Goal: Navigation & Orientation: Find specific page/section

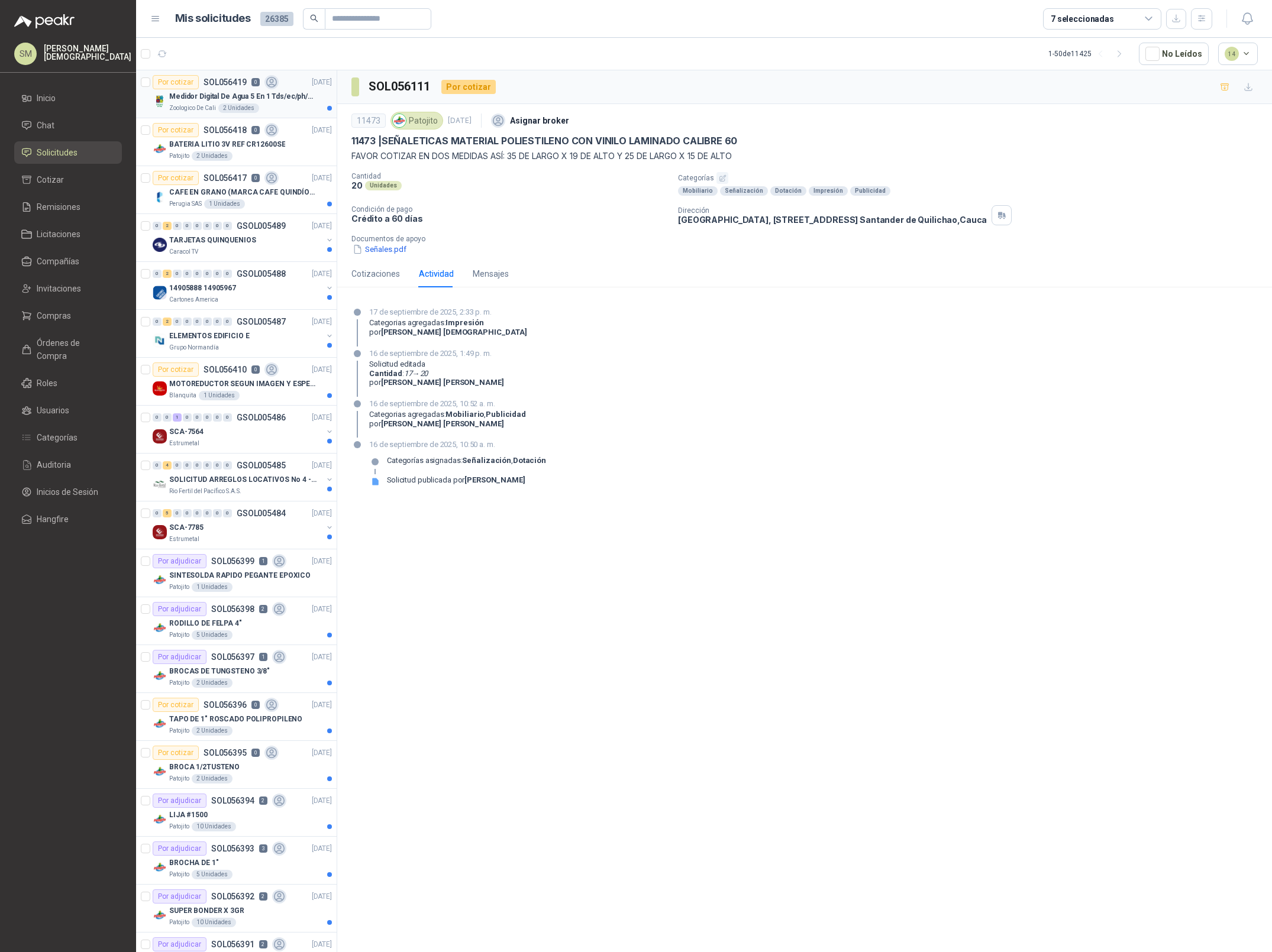
click at [281, 95] on p "Medidor Digital De Agua 5 En 1 Tds/ec/ph/salinidad/temperatu" at bounding box center [243, 97] width 147 height 11
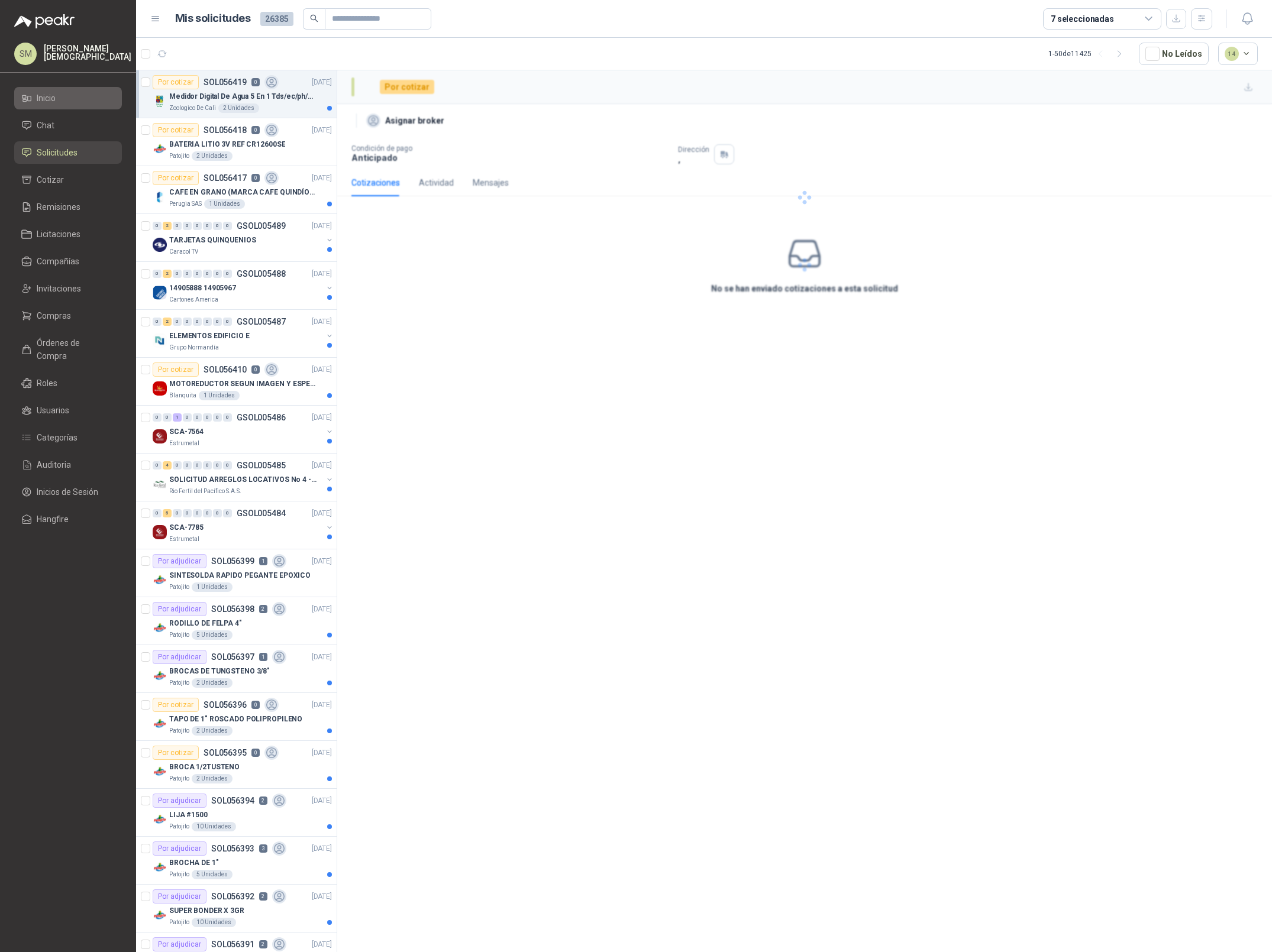
click at [63, 97] on li "Inicio" at bounding box center [68, 98] width 93 height 13
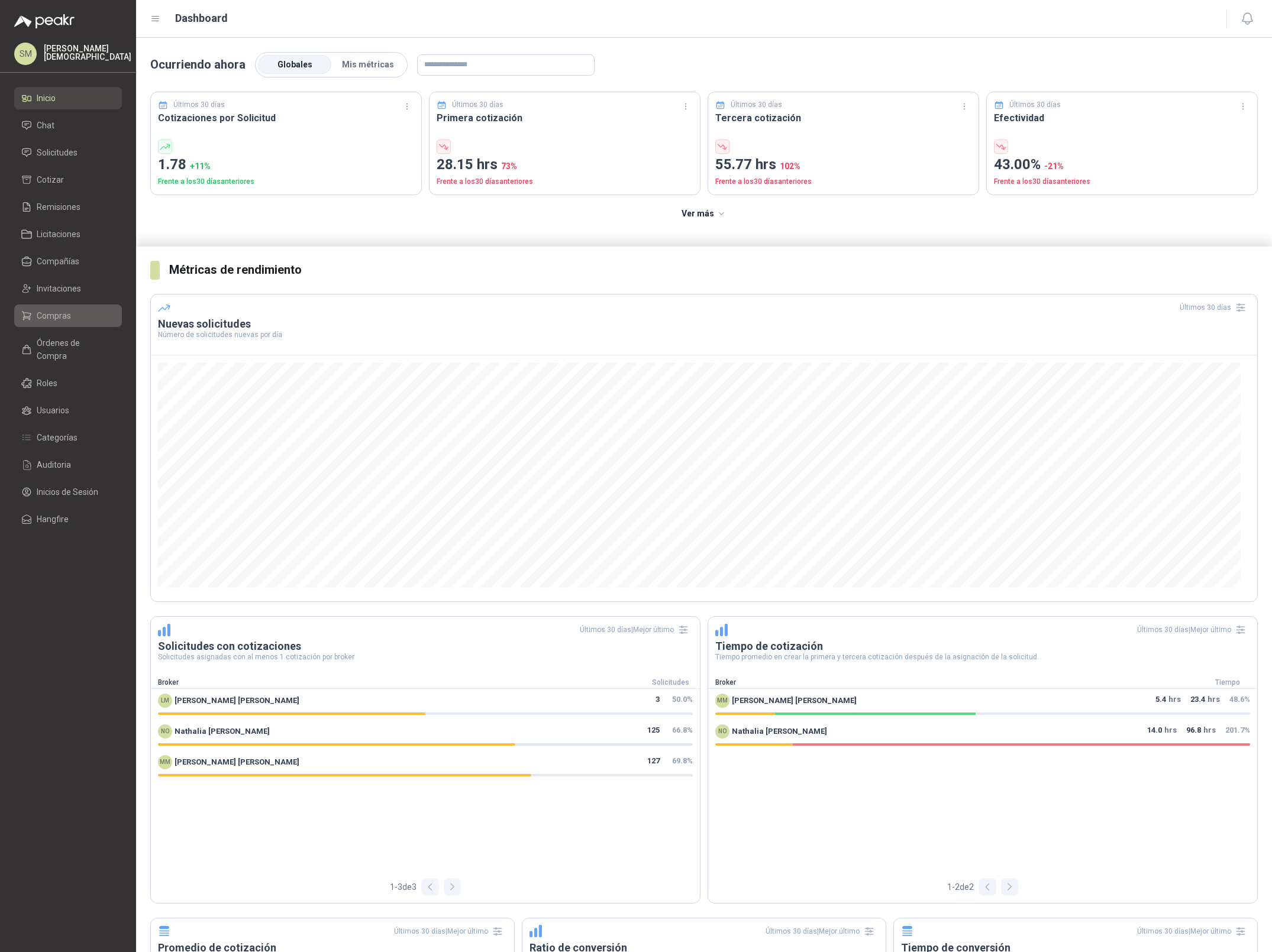
click at [65, 314] on span "Compras" at bounding box center [54, 316] width 34 height 13
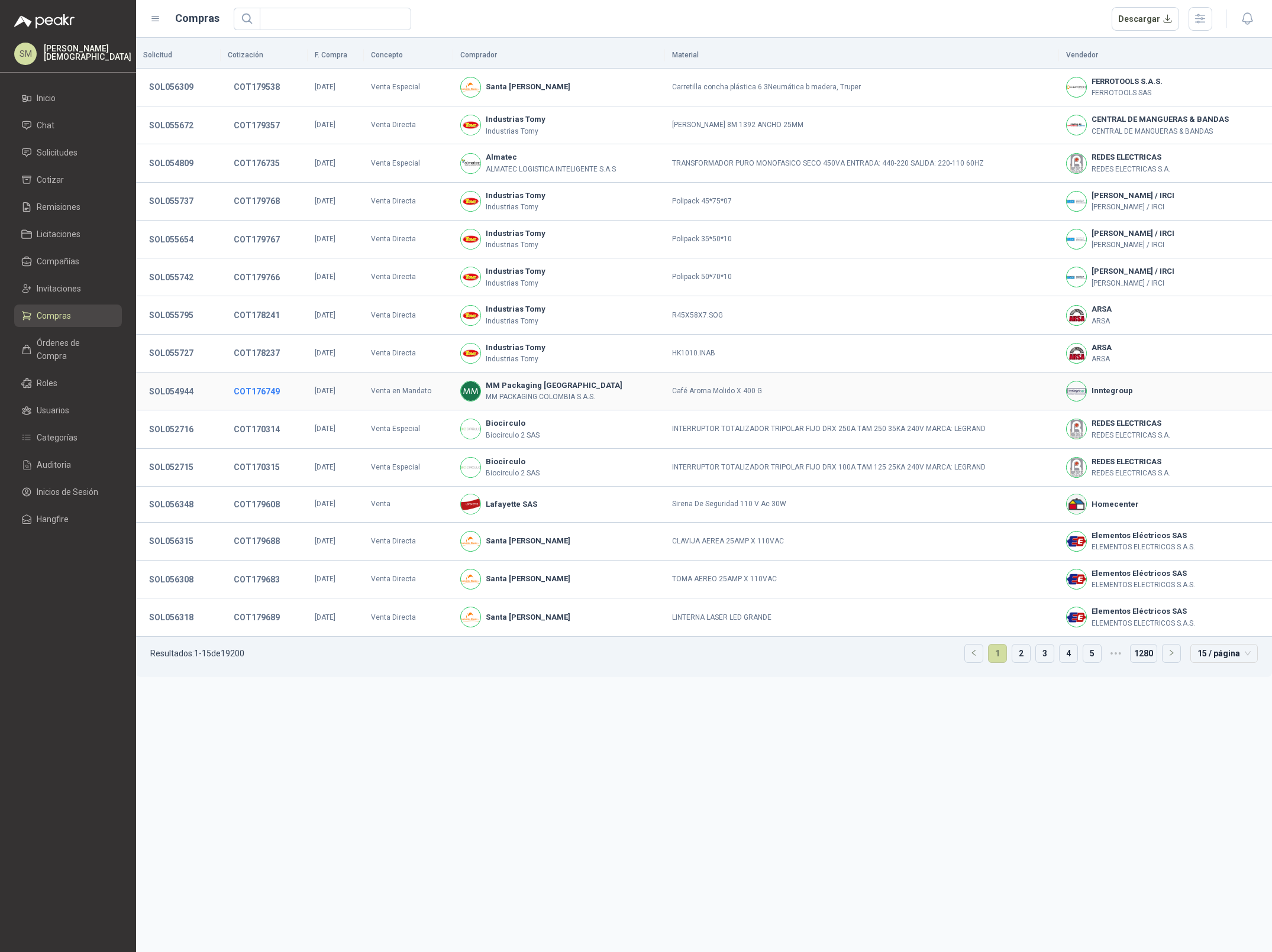
click at [248, 392] on button "COT176749" at bounding box center [256, 392] width 58 height 21
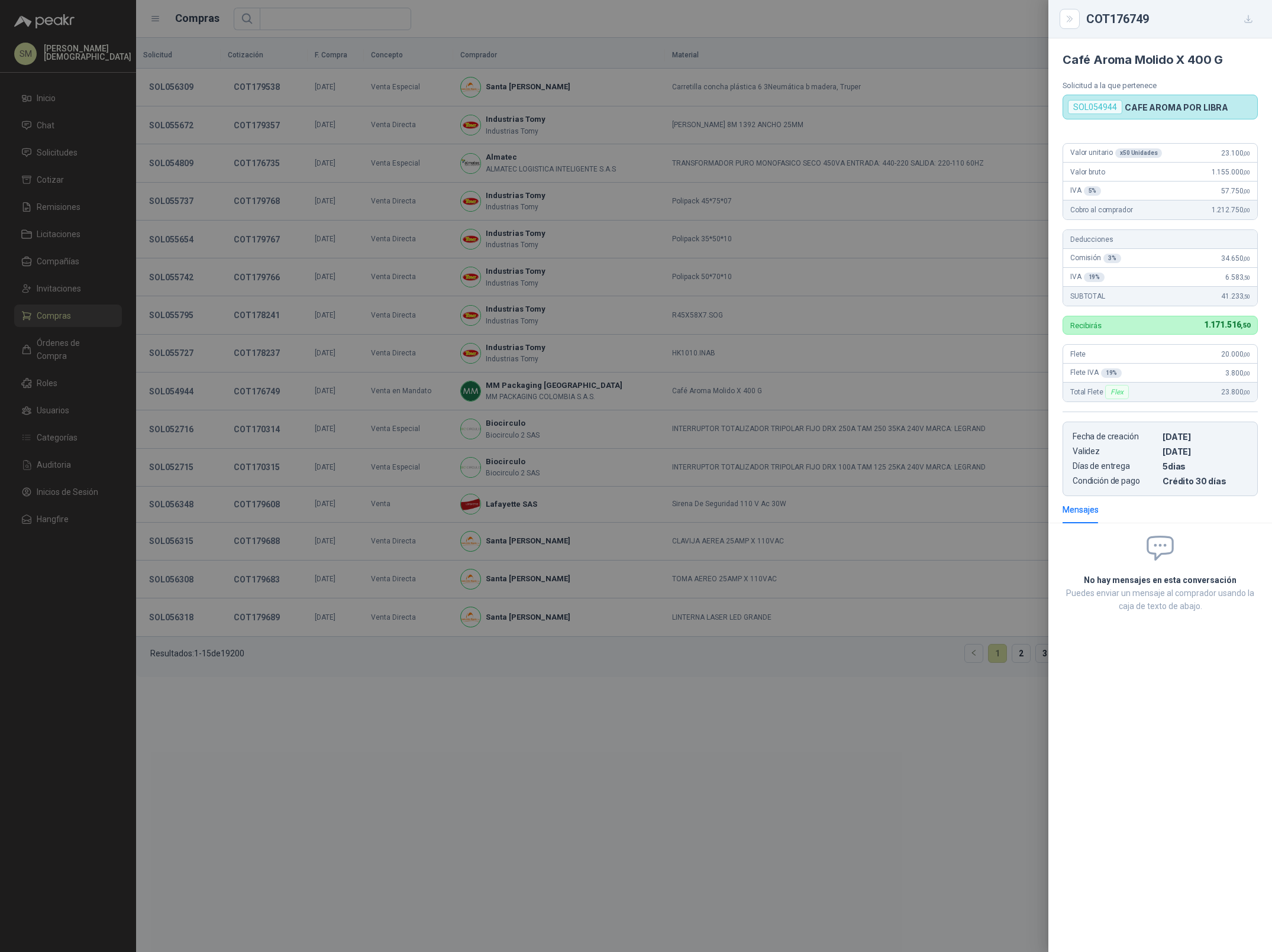
click at [263, 319] on div at bounding box center [636, 476] width 1272 height 952
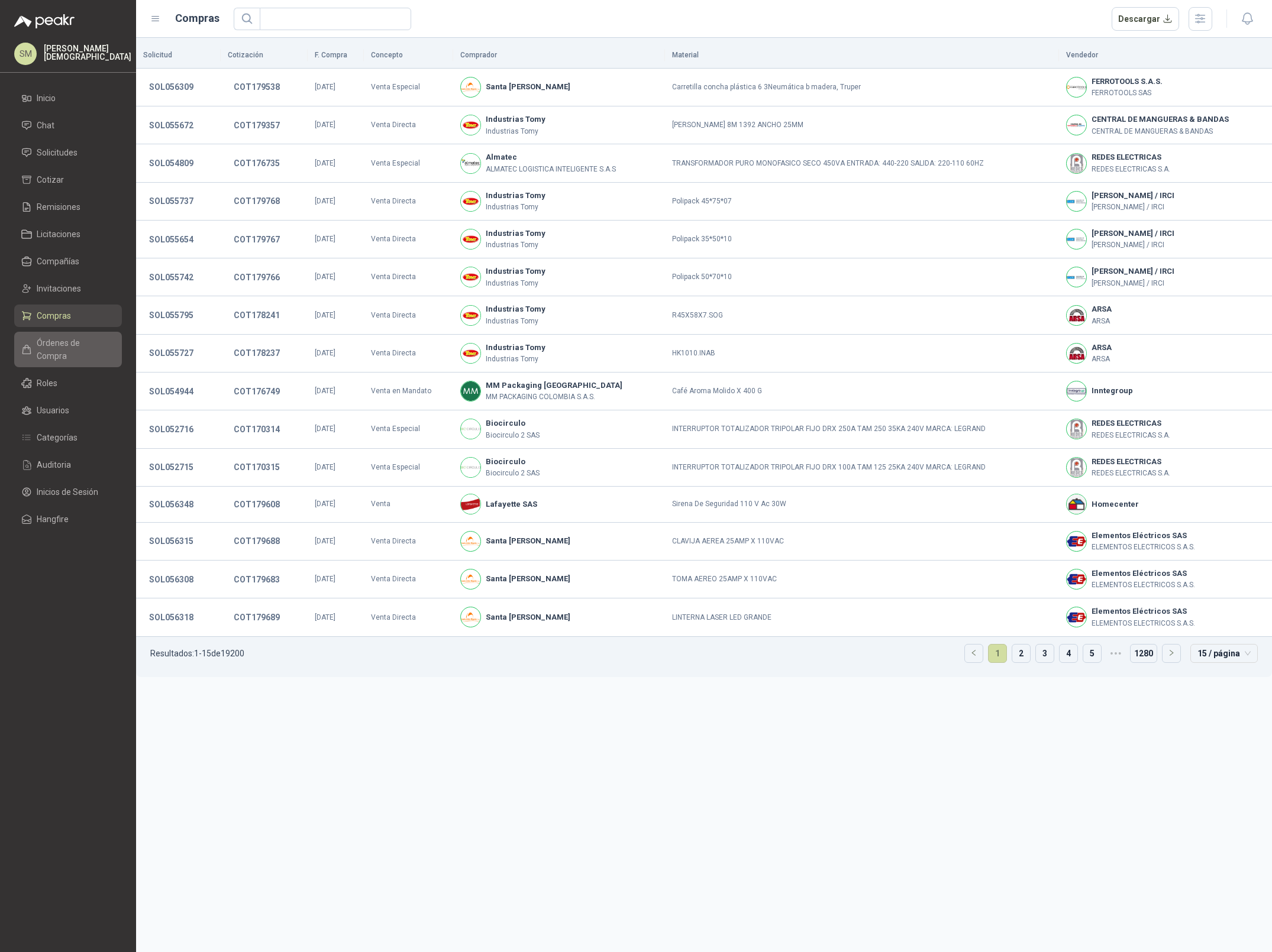
click at [61, 345] on span "Órdenes de Compra" at bounding box center [74, 349] width 74 height 26
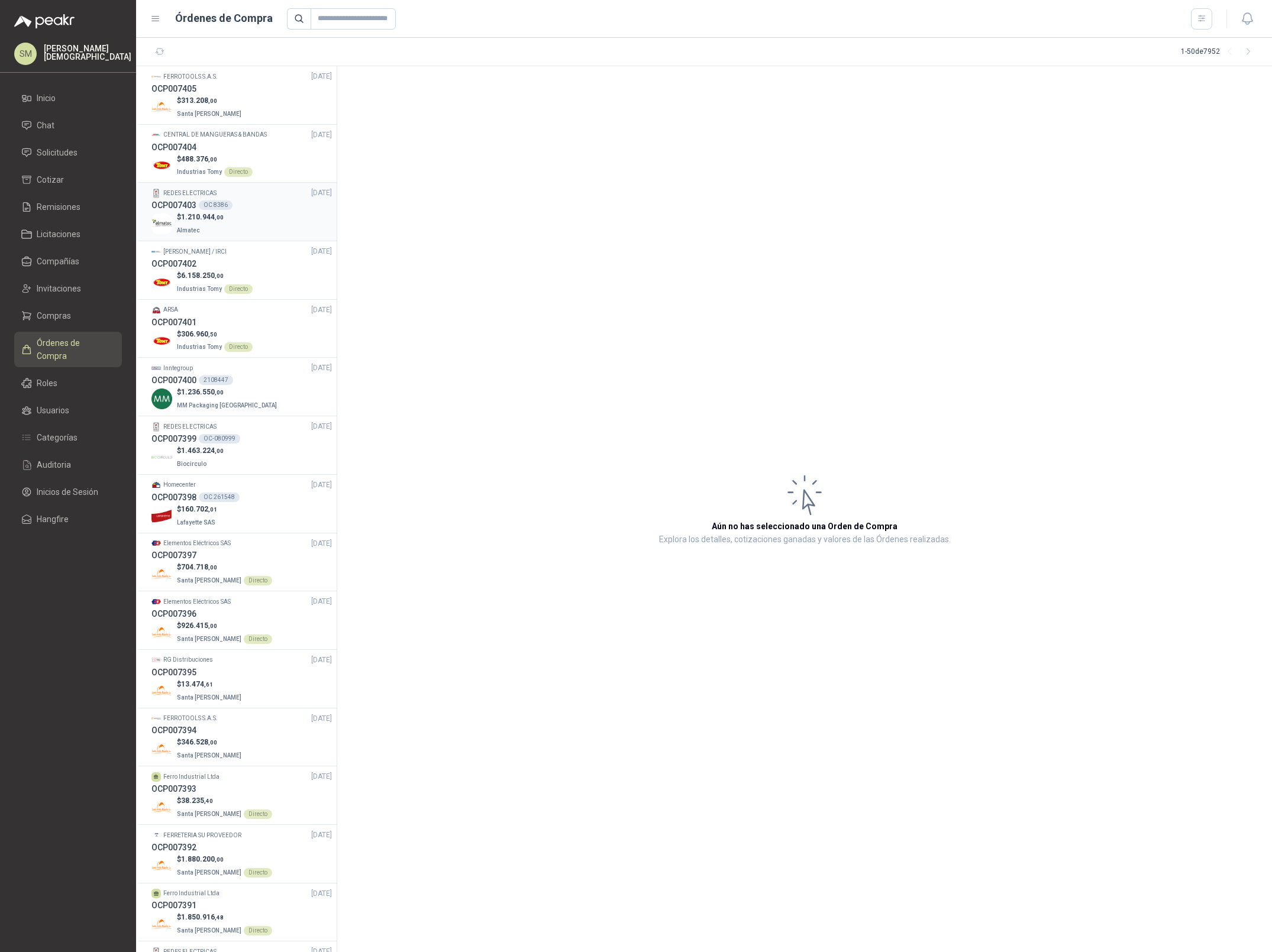
click at [275, 226] on div "$ 1.210.944 ,00 Almatec" at bounding box center [241, 224] width 181 height 25
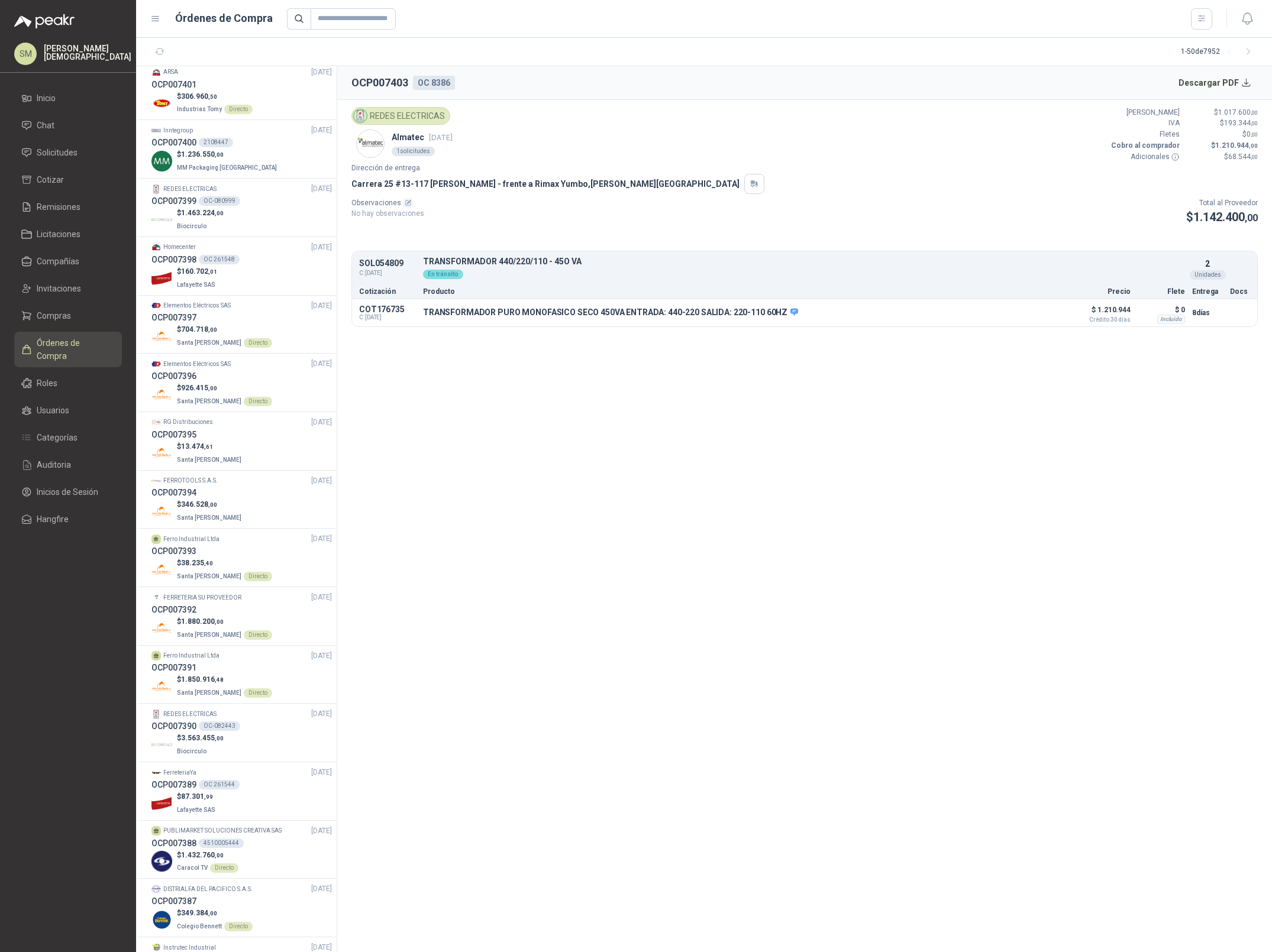
scroll to position [303, 0]
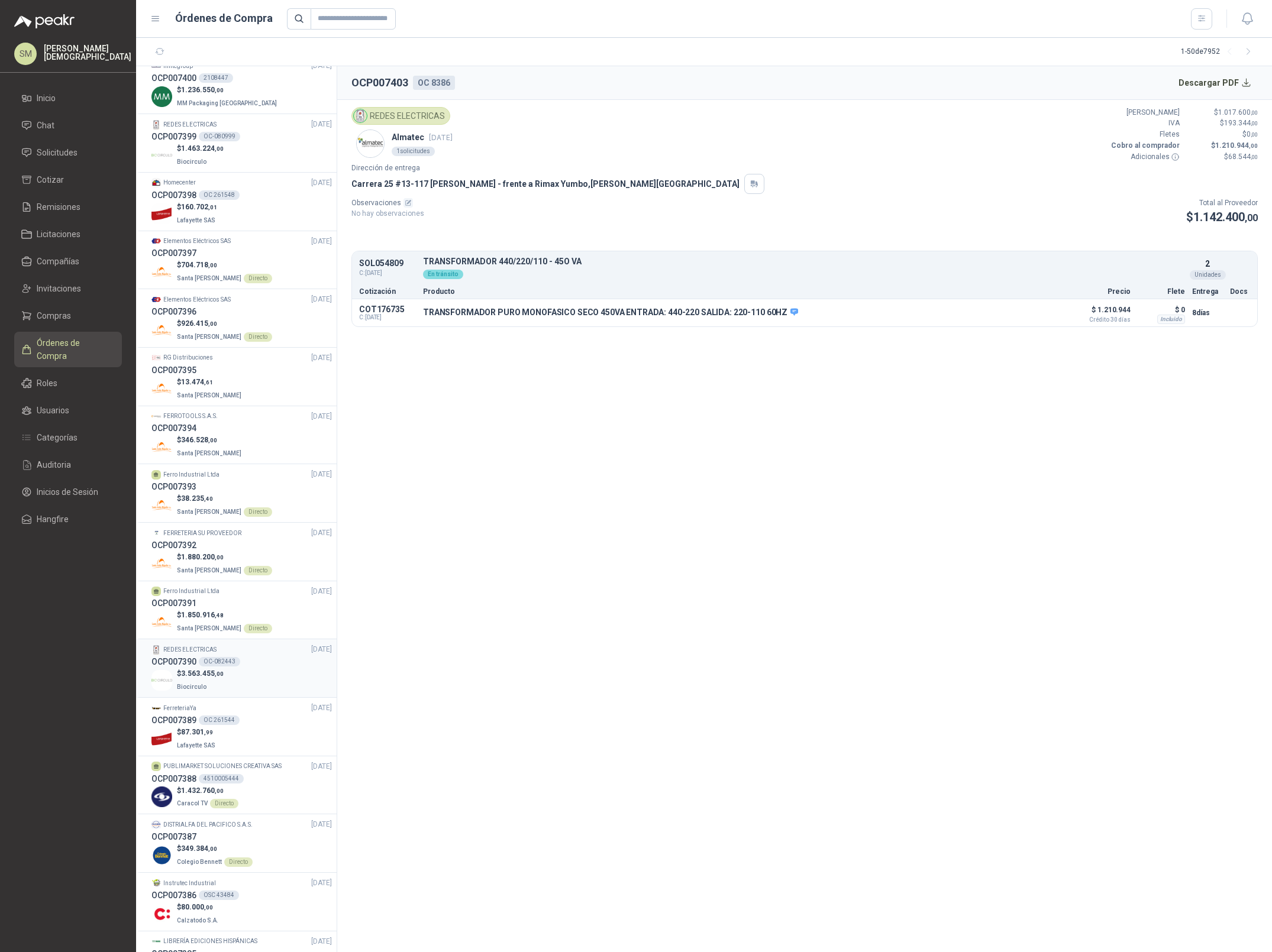
click at [251, 676] on div "$ 3.563.455 ,00 Biocirculo" at bounding box center [241, 680] width 181 height 25
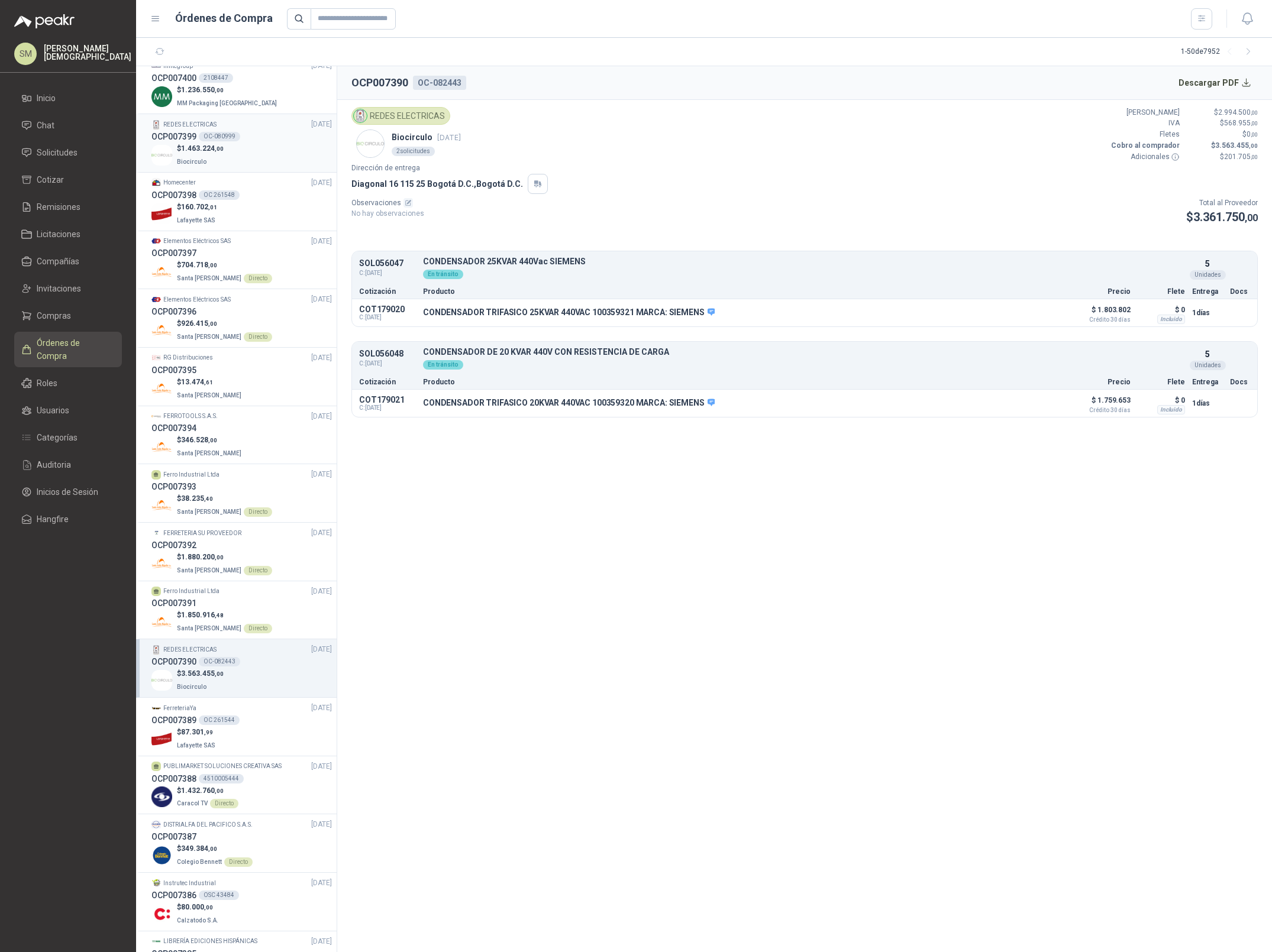
click at [273, 150] on div "$ 1.463.224 ,00 Biocirculo" at bounding box center [241, 155] width 181 height 25
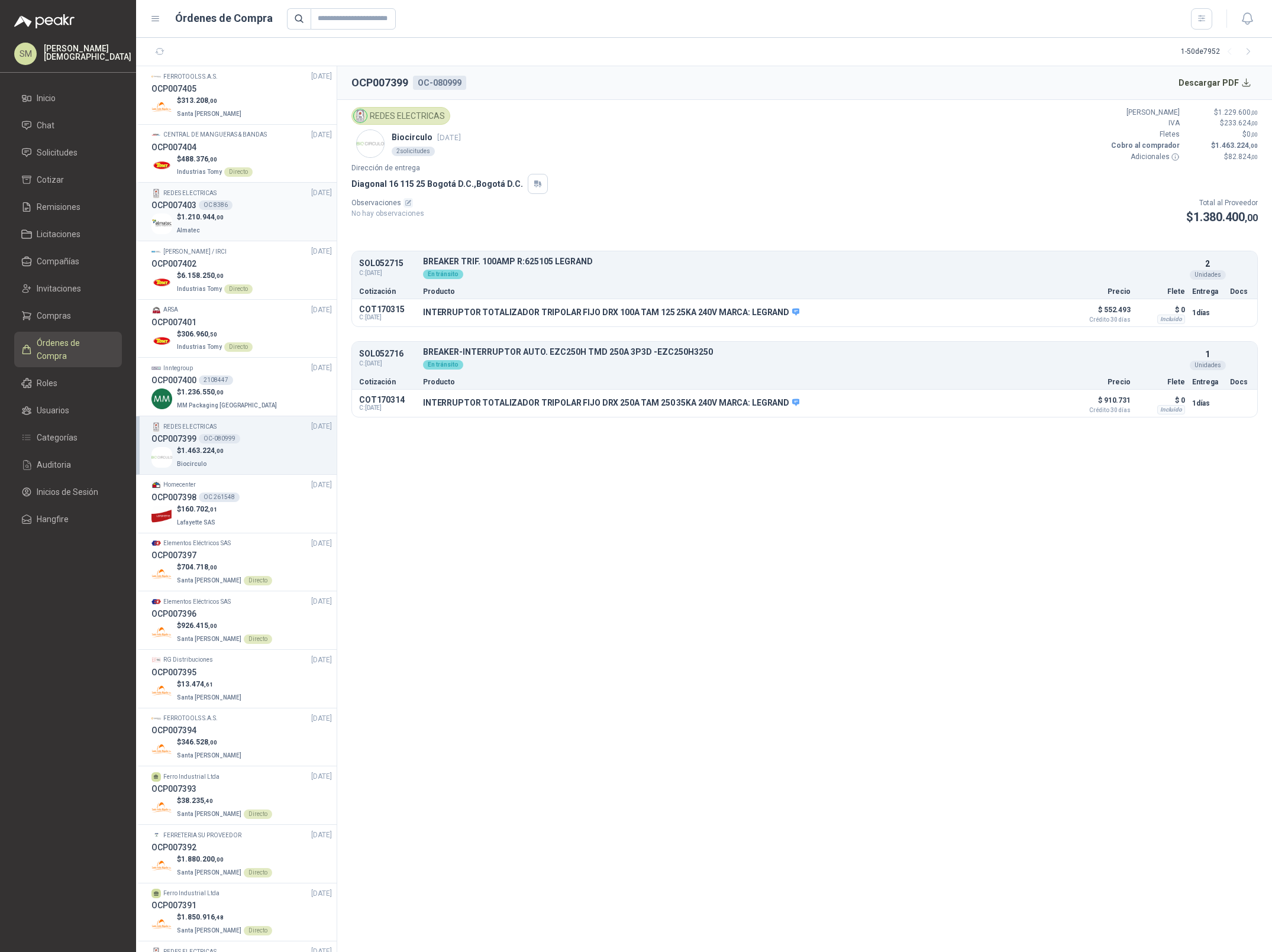
click at [278, 214] on div "$ 1.210.944 ,00 Almatec" at bounding box center [241, 224] width 181 height 25
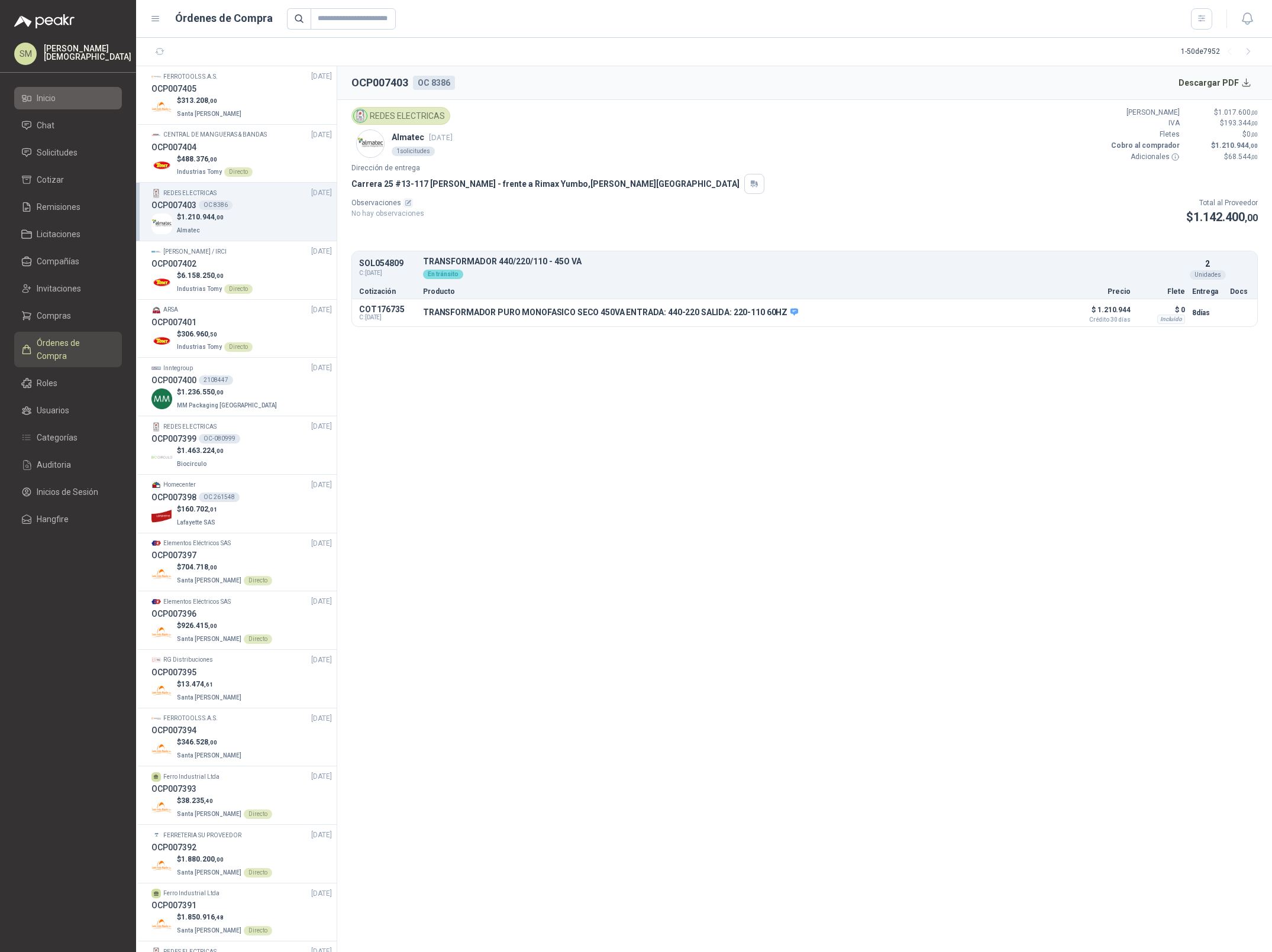
click at [54, 97] on span "Inicio" at bounding box center [46, 98] width 19 height 13
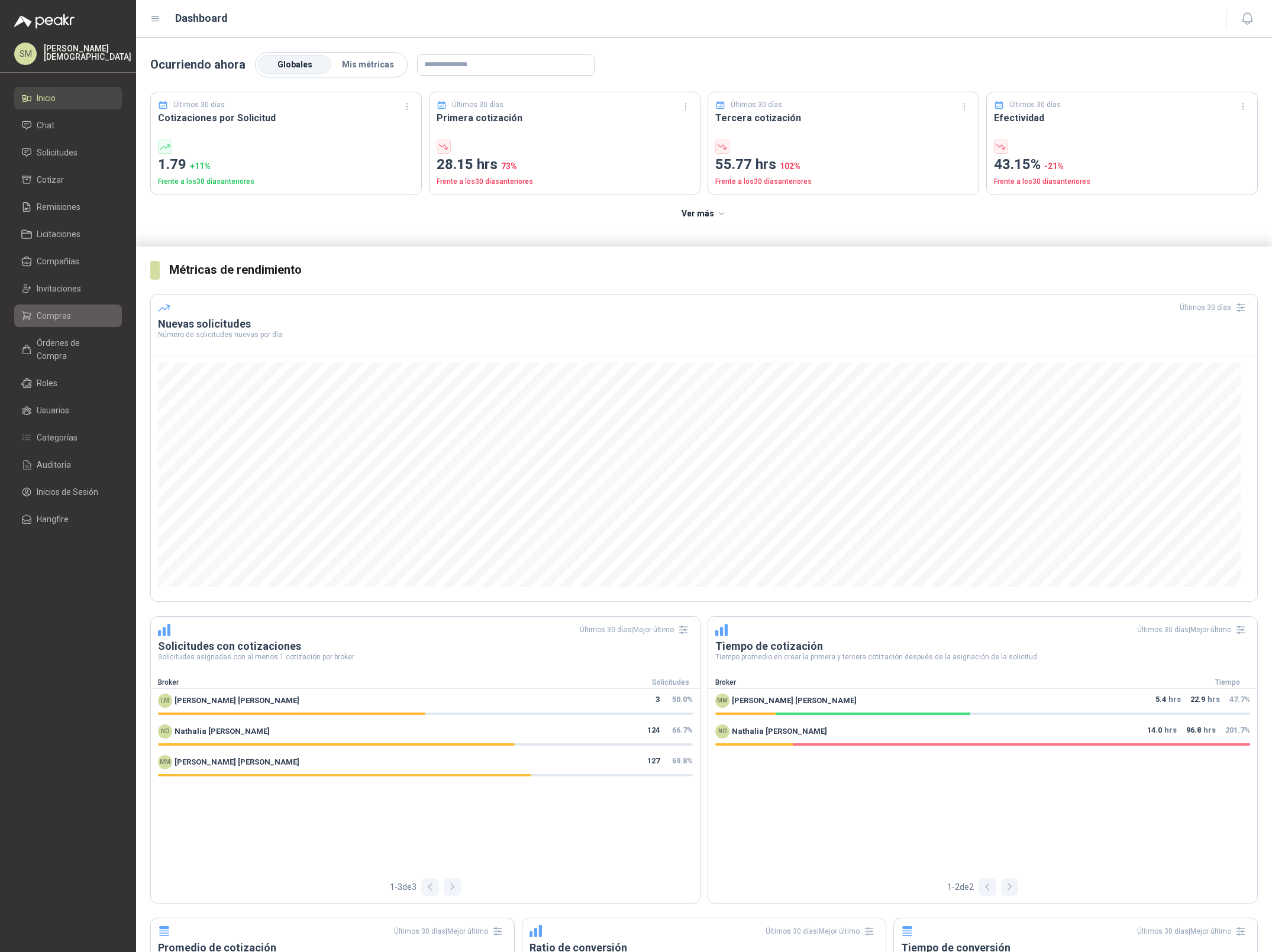
click at [70, 316] on span "Compras" at bounding box center [54, 316] width 34 height 13
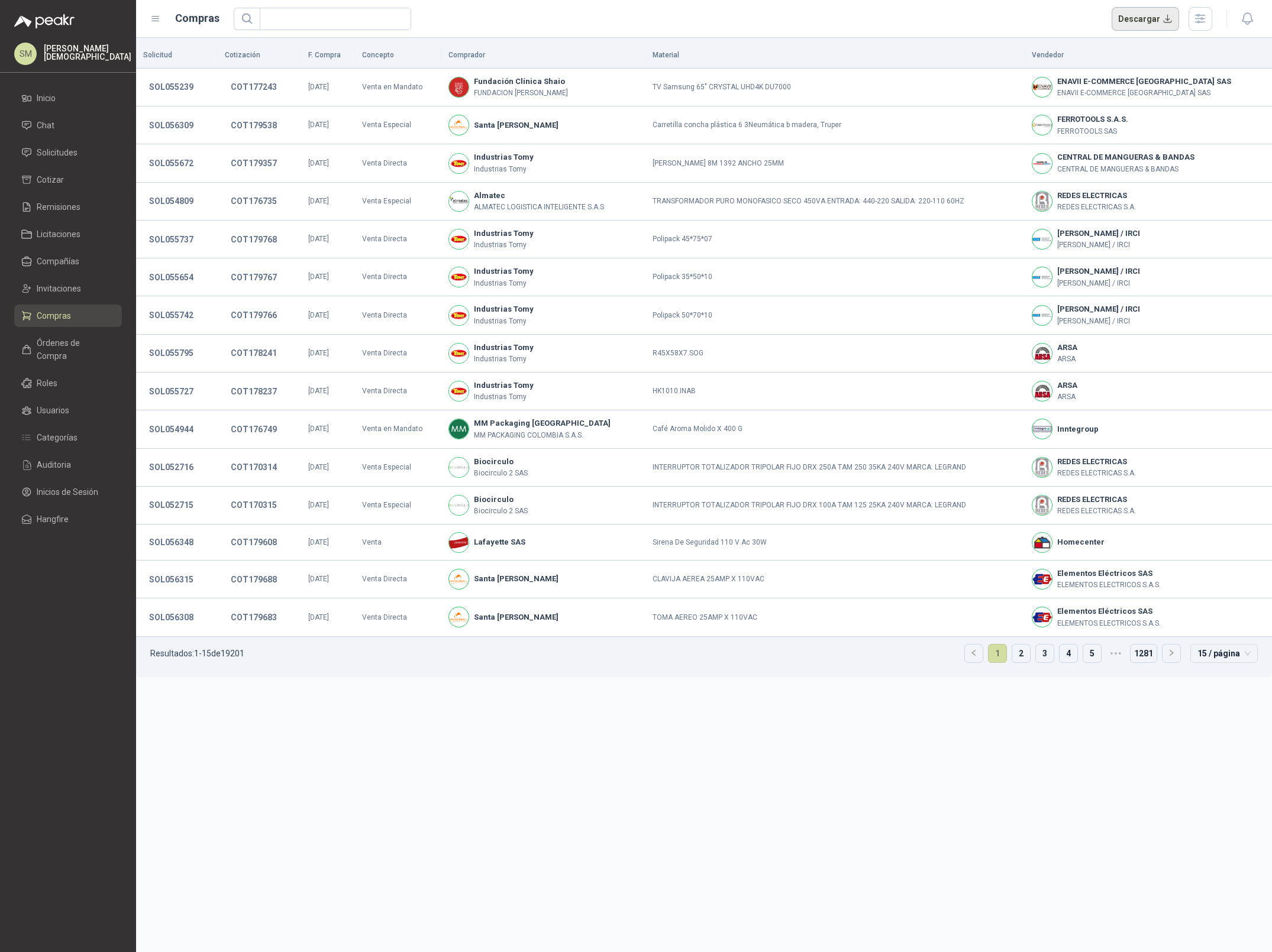
click at [1138, 20] on button "Descargar" at bounding box center [1145, 19] width 68 height 24
click at [63, 150] on span "Solicitudes" at bounding box center [57, 153] width 41 height 13
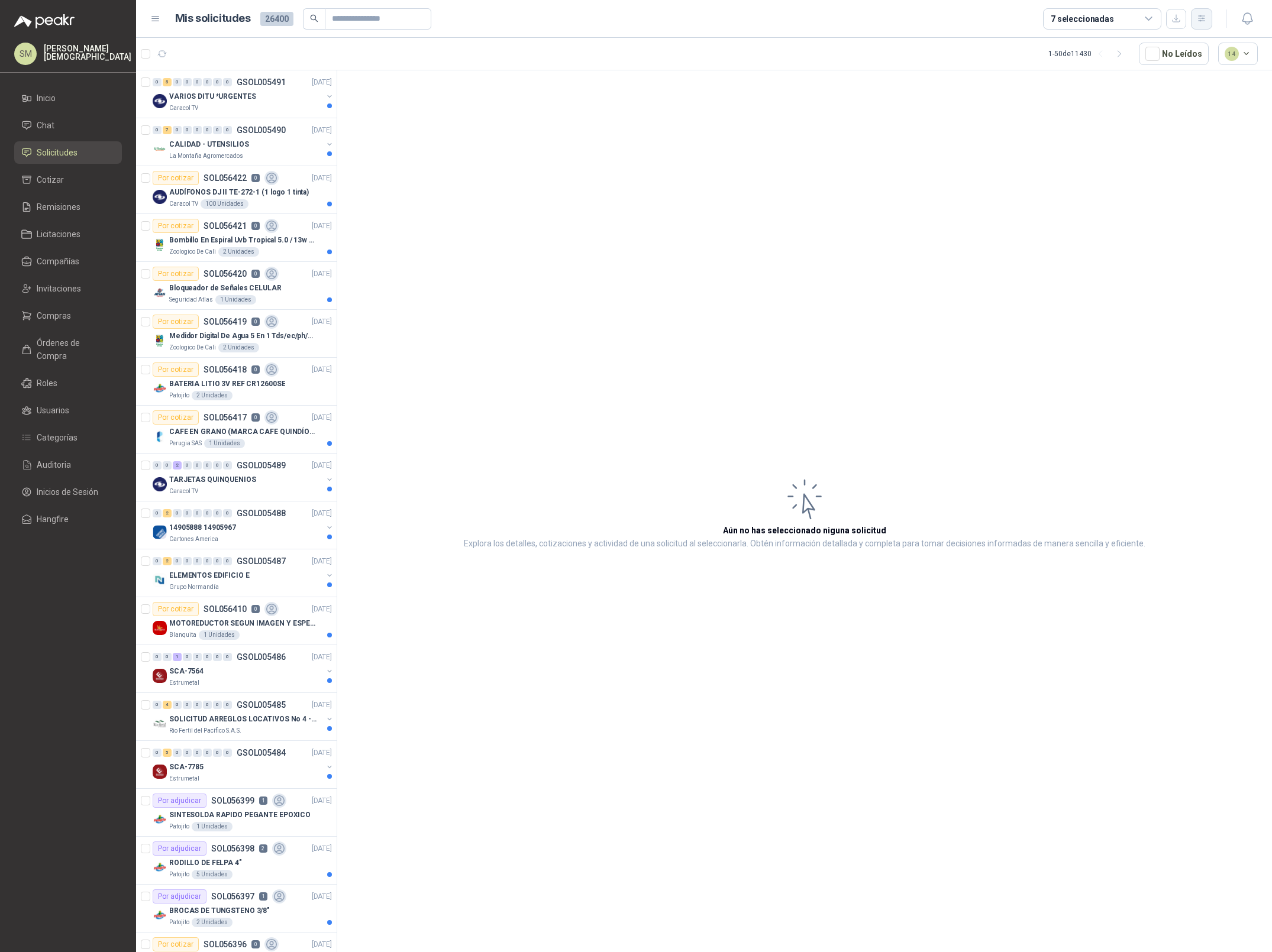
click at [1207, 14] on button "button" at bounding box center [1202, 19] width 21 height 21
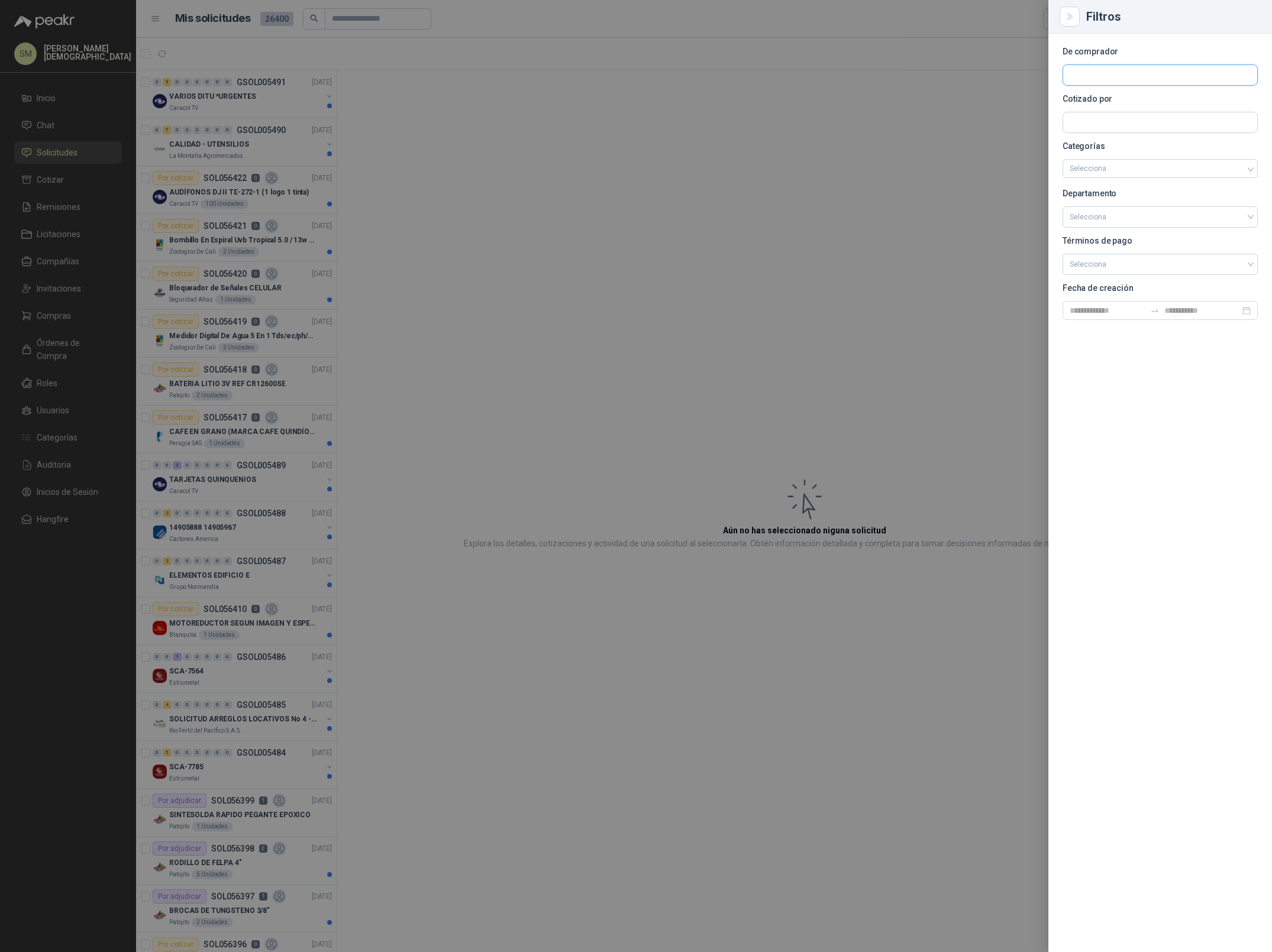
click at [1117, 76] on input "text" at bounding box center [1160, 75] width 194 height 20
type input "*******"
click at [1138, 106] on span "Aluminio Nacional SA -" at bounding box center [1120, 106] width 60 height 6
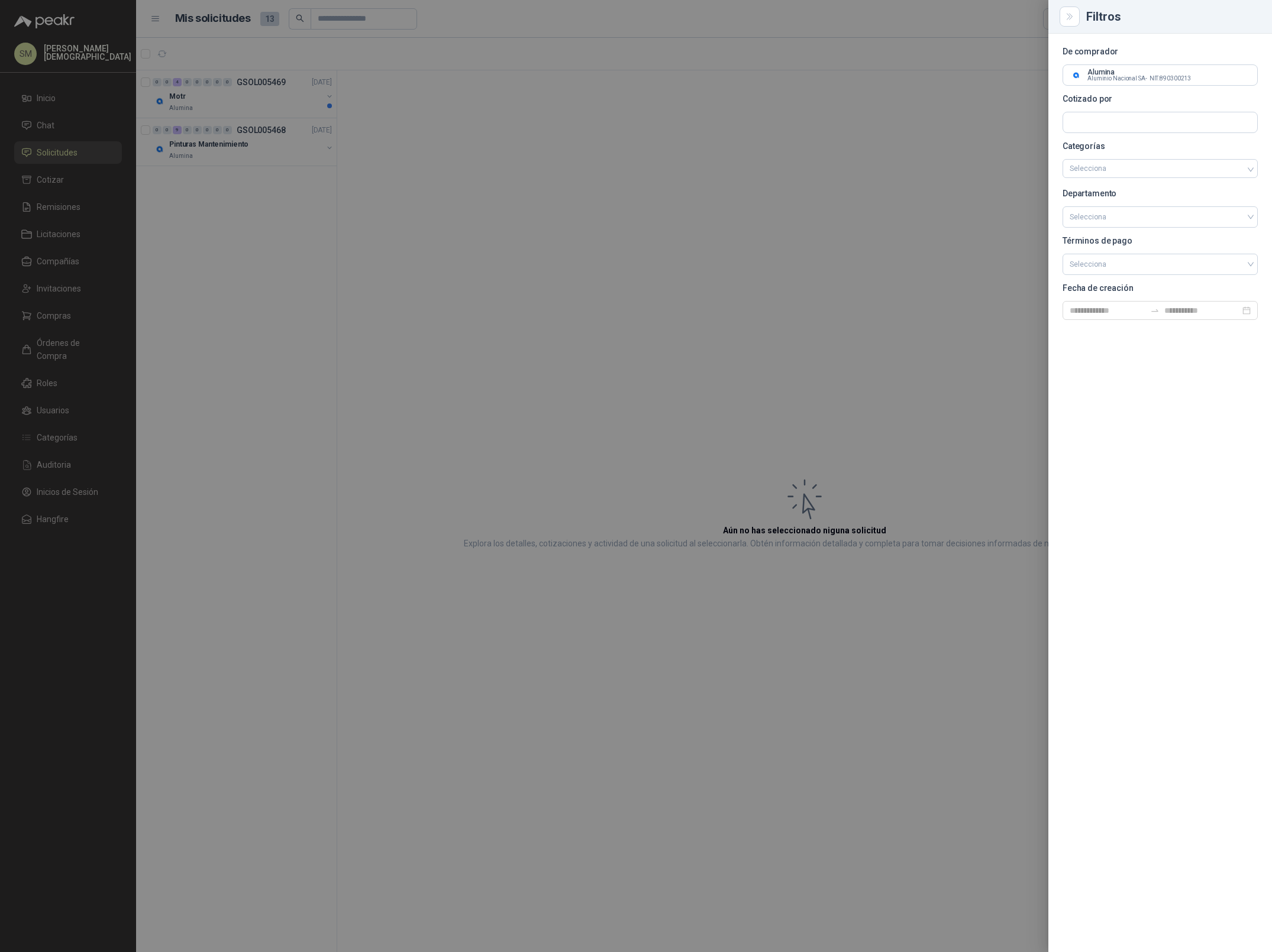
click at [663, 154] on div at bounding box center [636, 476] width 1272 height 952
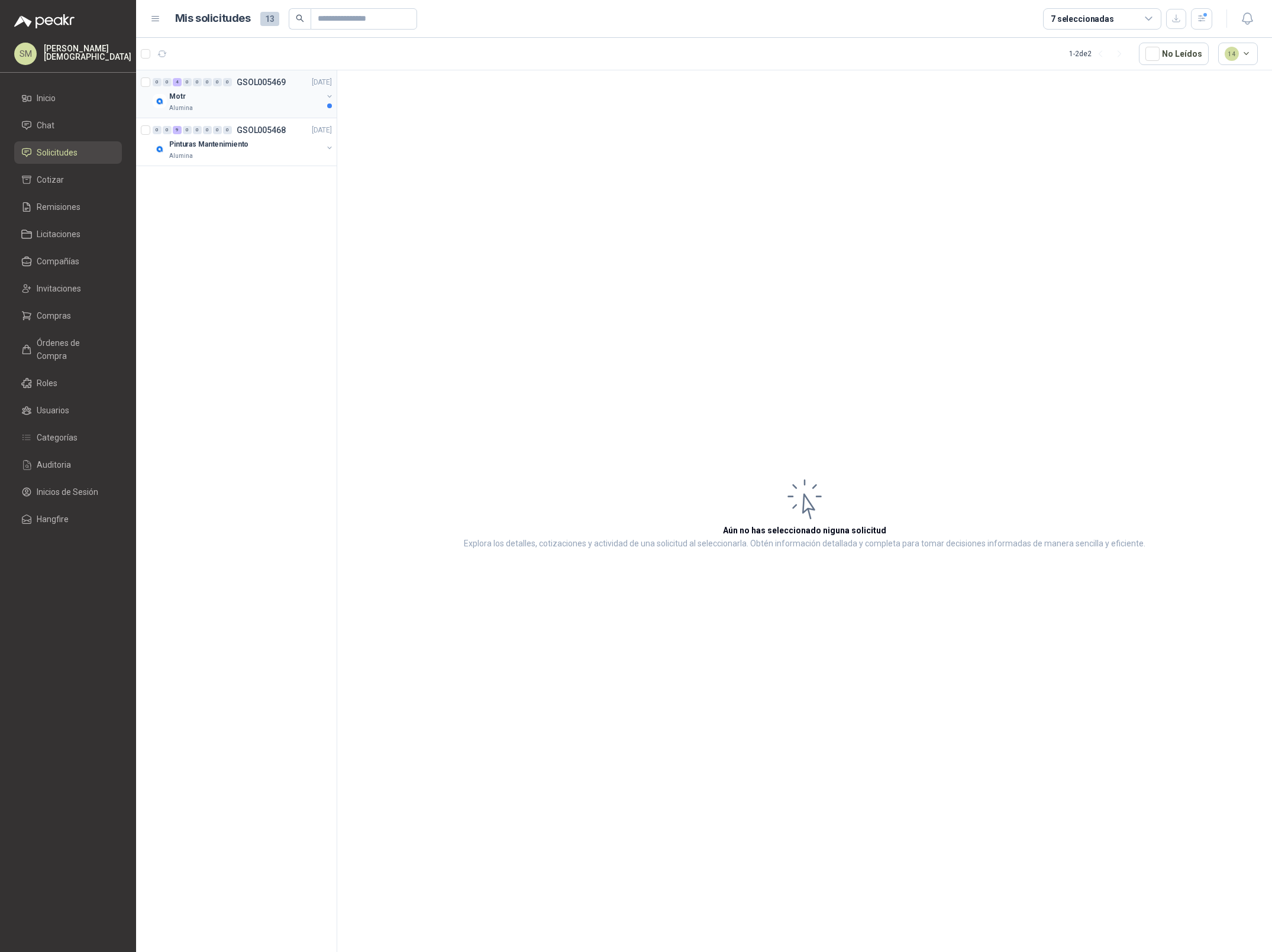
click at [290, 97] on div "Motr" at bounding box center [245, 96] width 153 height 14
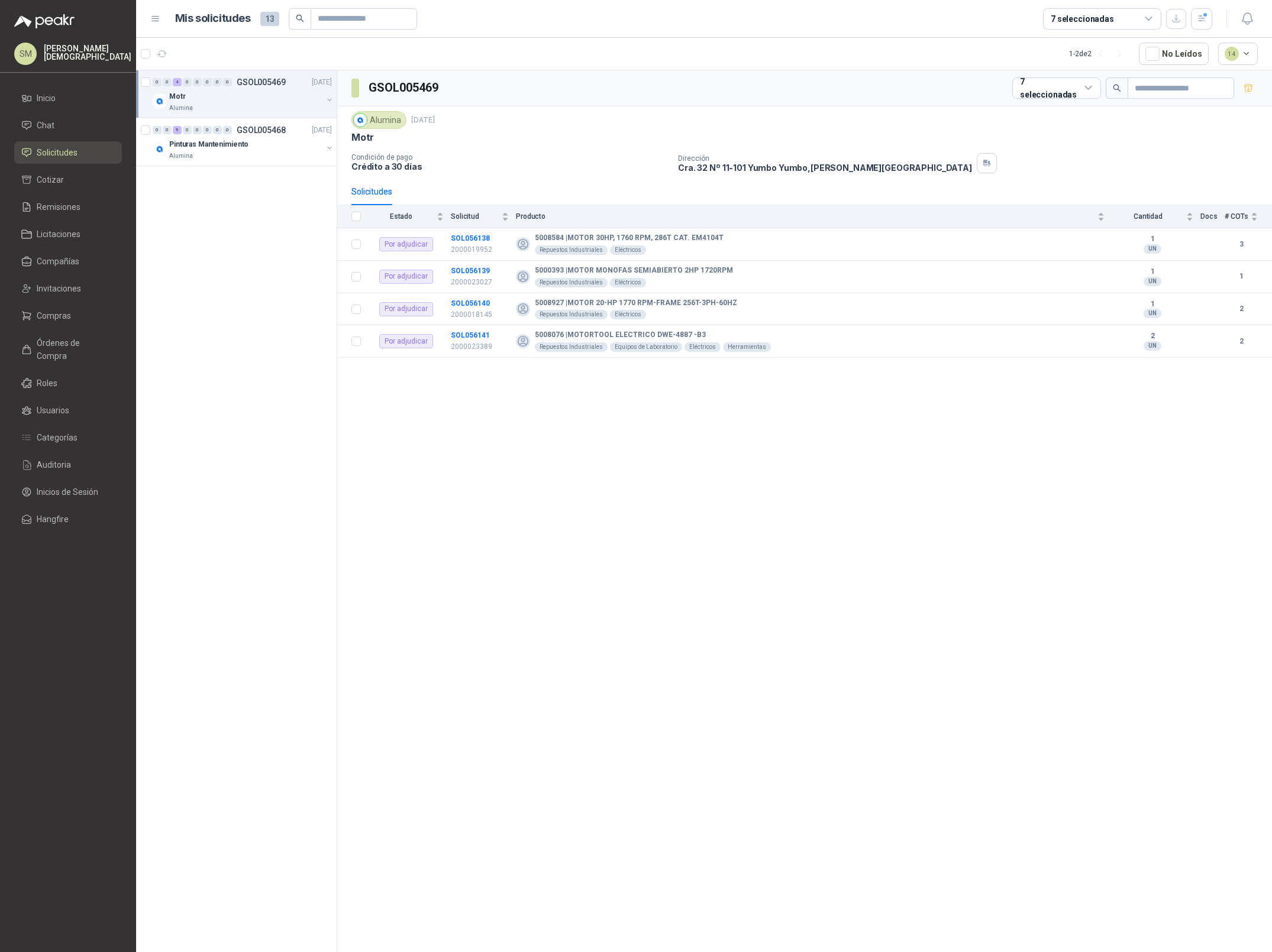
click at [296, 107] on div "Alumina" at bounding box center [245, 109] width 153 height 10
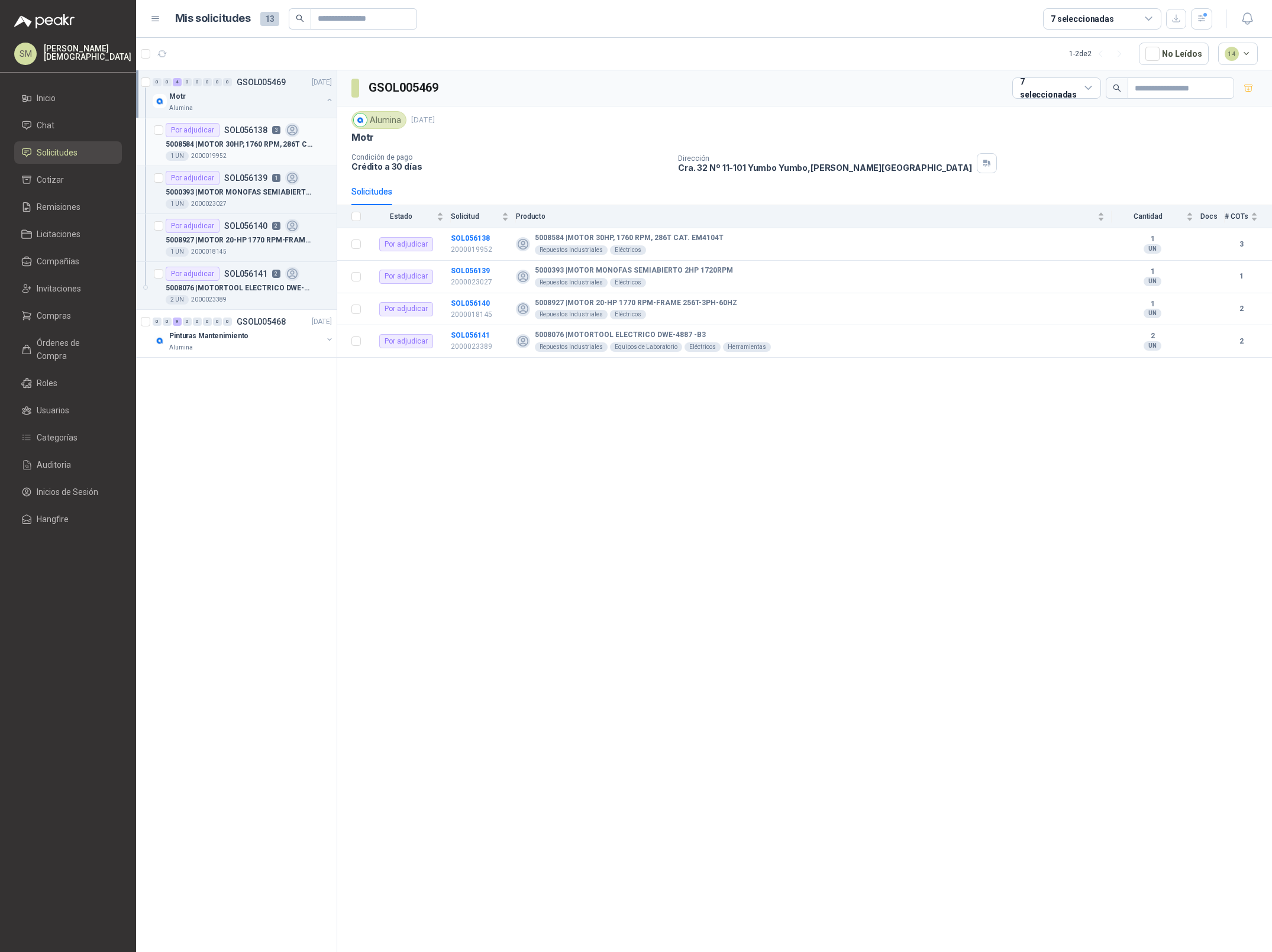
click at [285, 140] on p "5008584 | MOTOR 30HP, 1760 RPM, 286T CAT. EM4104T" at bounding box center [239, 145] width 147 height 11
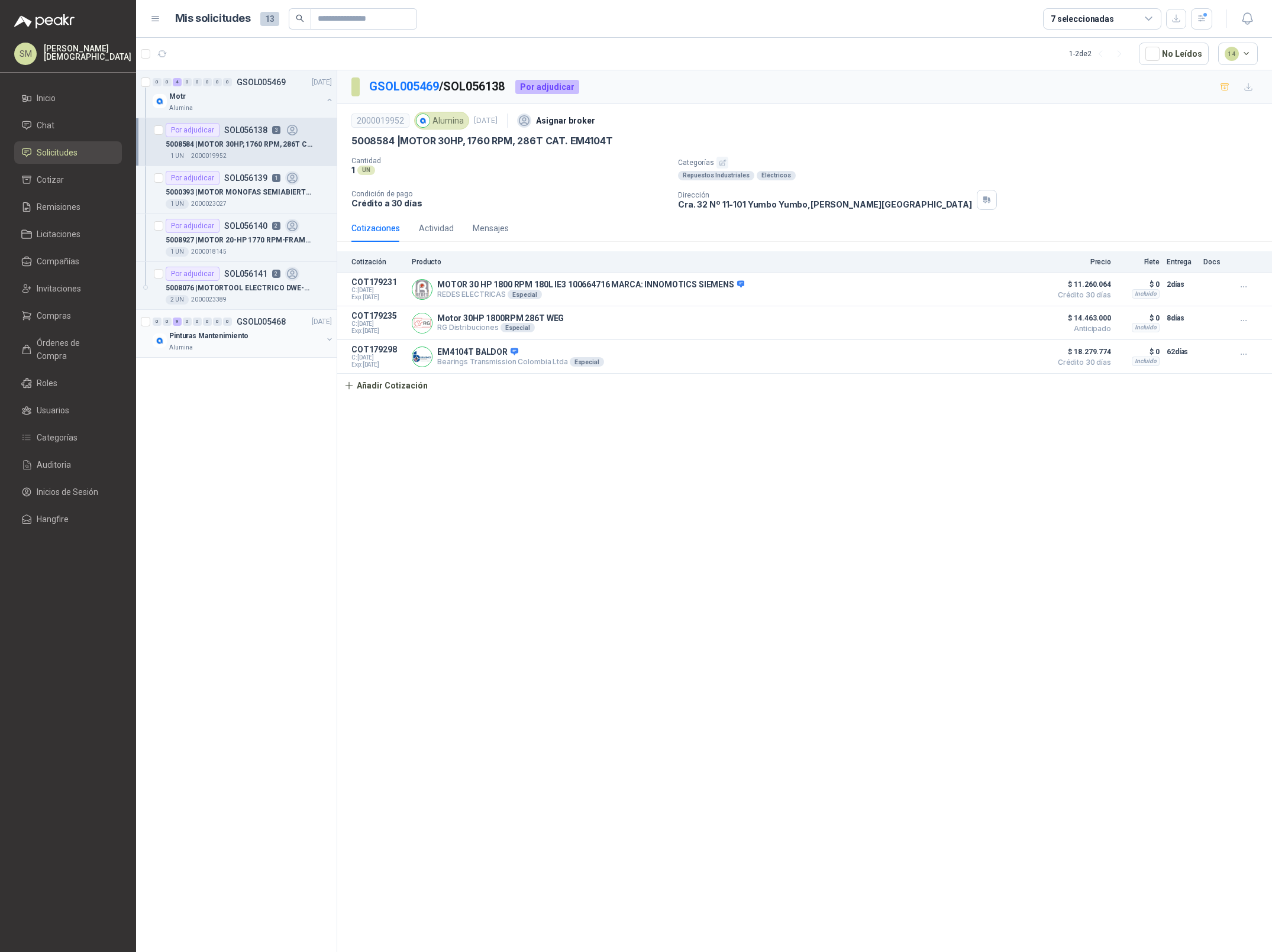
click at [271, 336] on div "Pinturas Mantenimiento" at bounding box center [245, 335] width 153 height 14
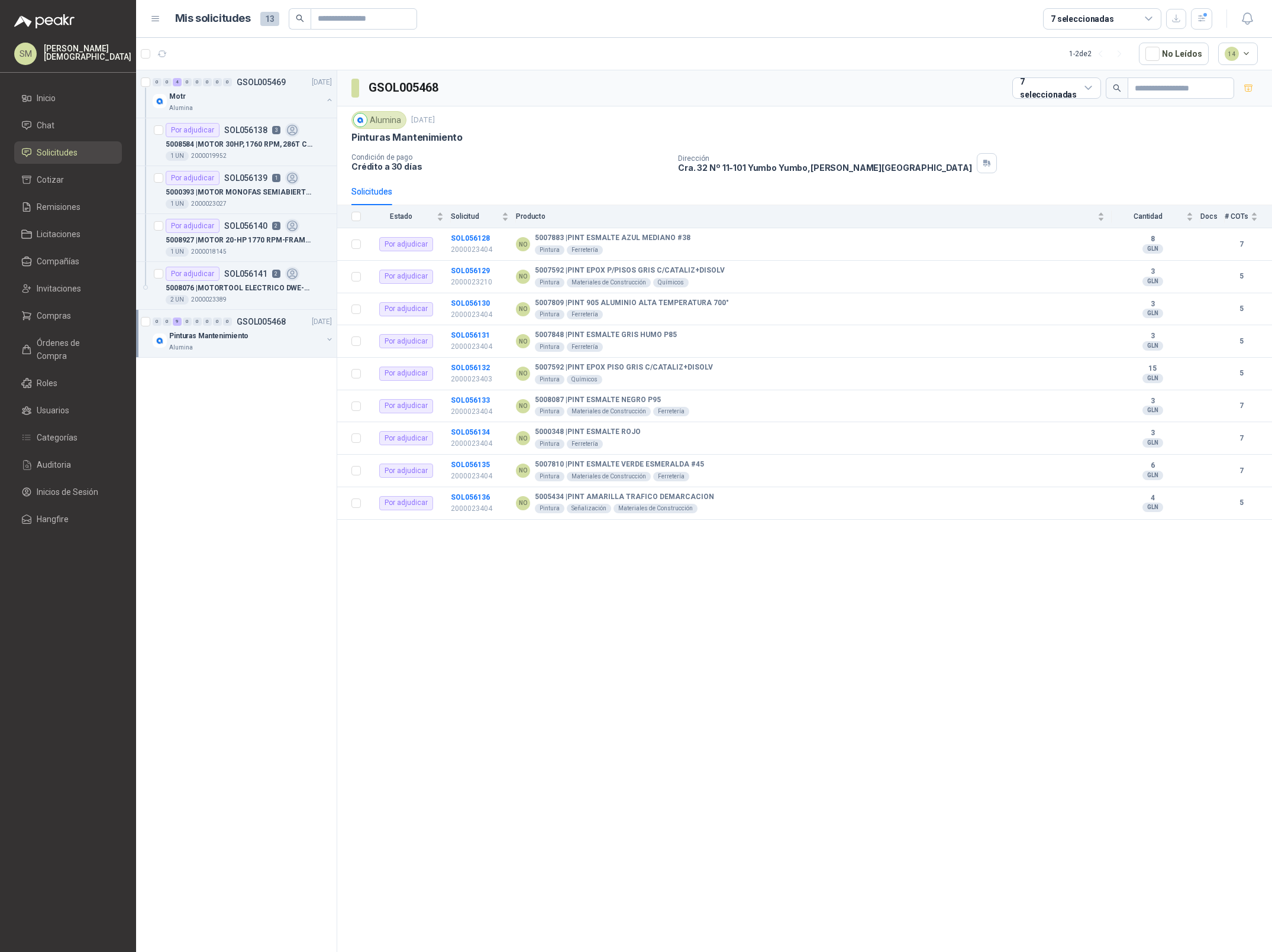
click at [250, 342] on div "Pinturas Mantenimiento" at bounding box center [245, 335] width 153 height 14
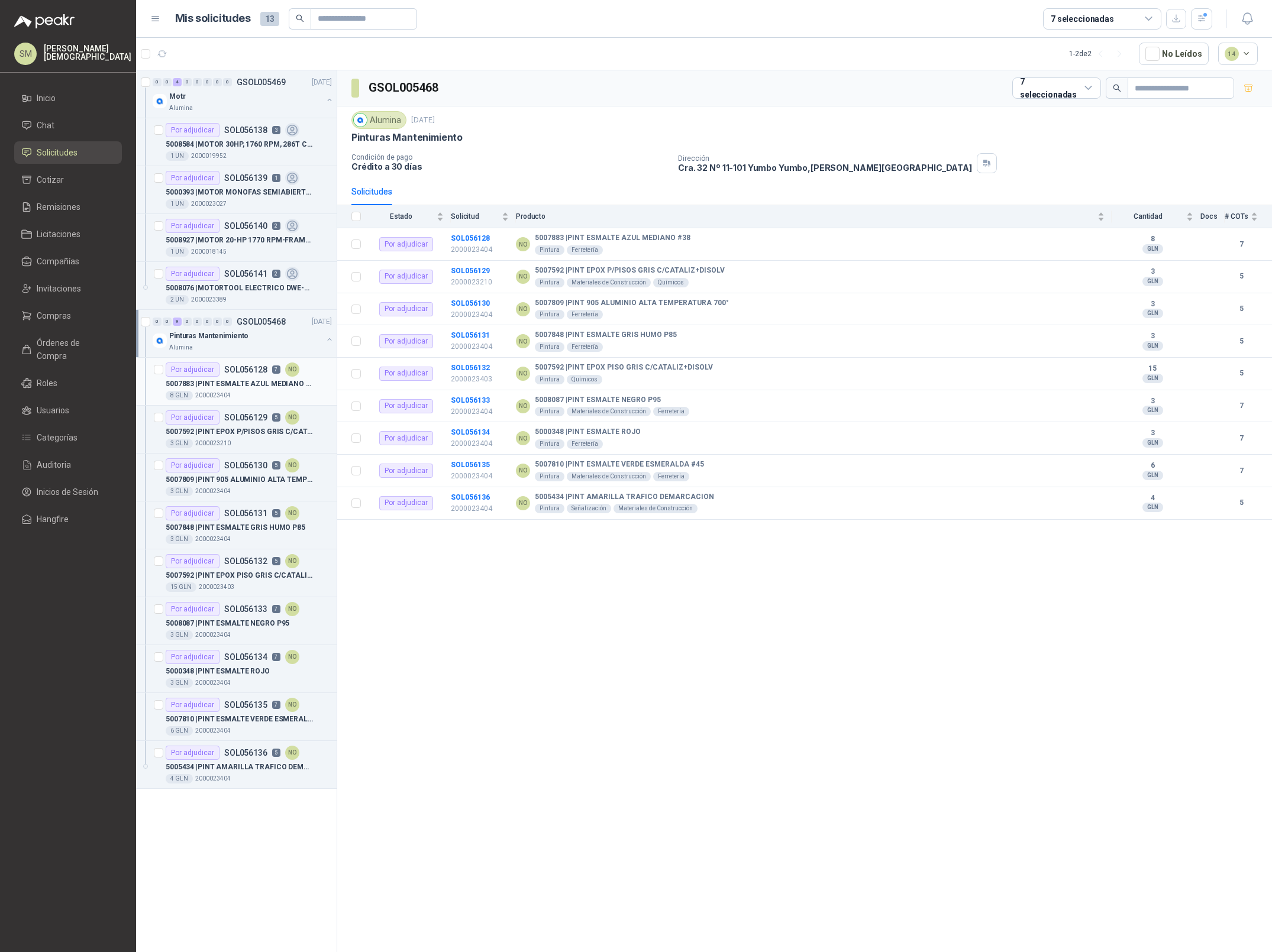
click at [262, 388] on p "5007883 | PINT ESMALTE AZUL MEDIANO #38" at bounding box center [239, 384] width 147 height 11
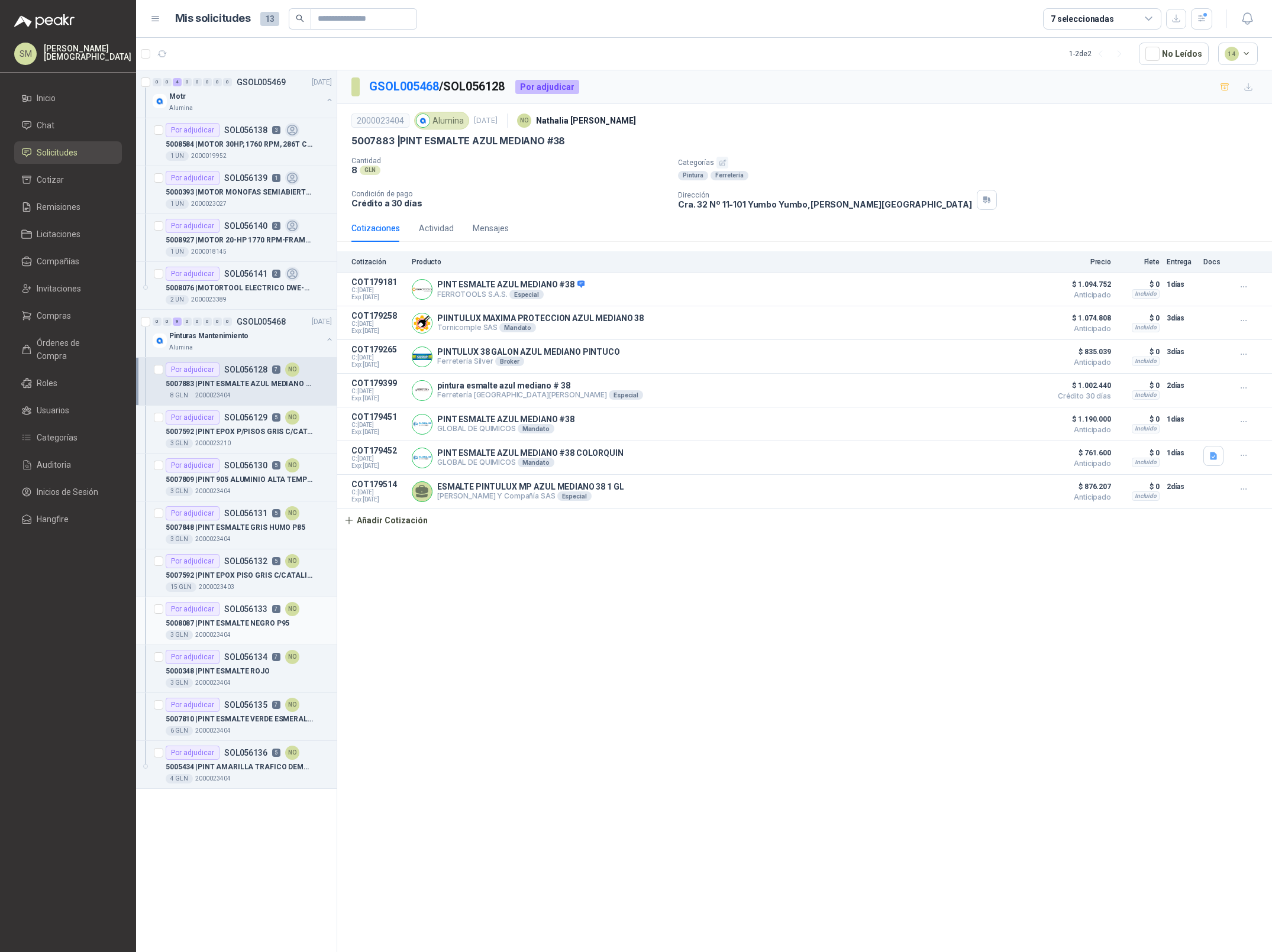
click at [205, 613] on div "Por adjudicar" at bounding box center [192, 608] width 54 height 14
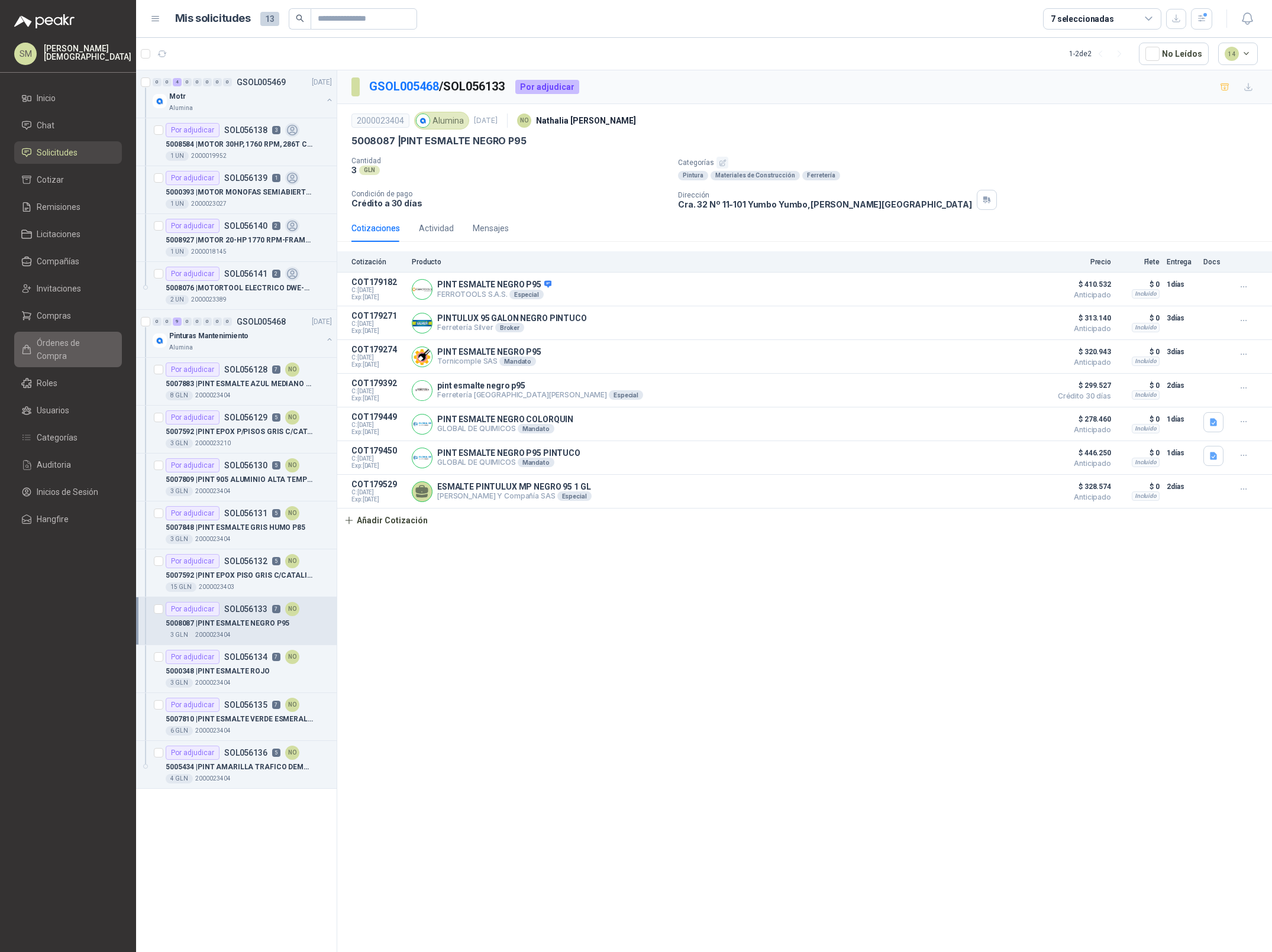
click at [74, 343] on span "Órdenes de Compra" at bounding box center [74, 349] width 74 height 26
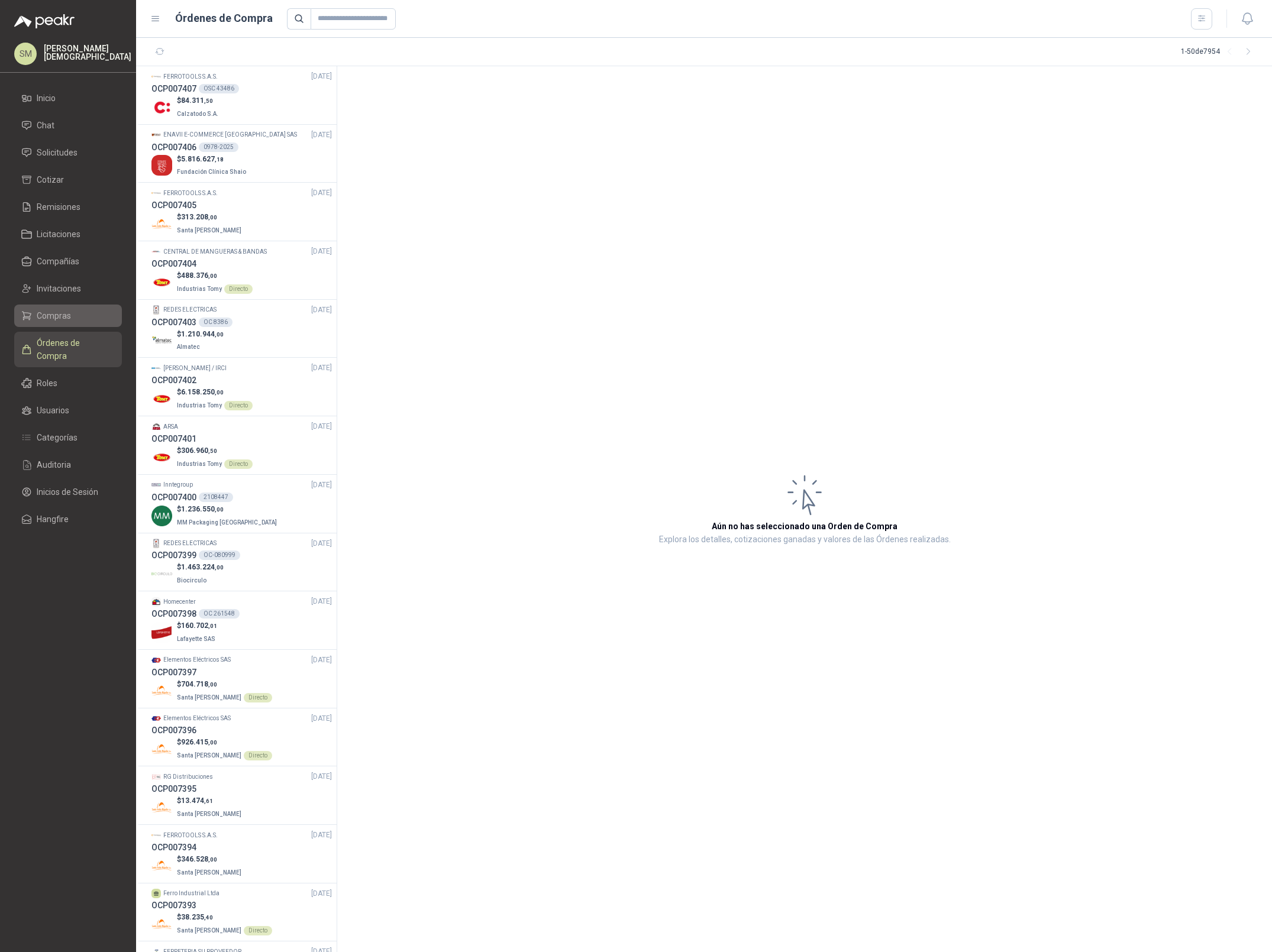
click at [83, 314] on li "Compras" at bounding box center [68, 316] width 93 height 13
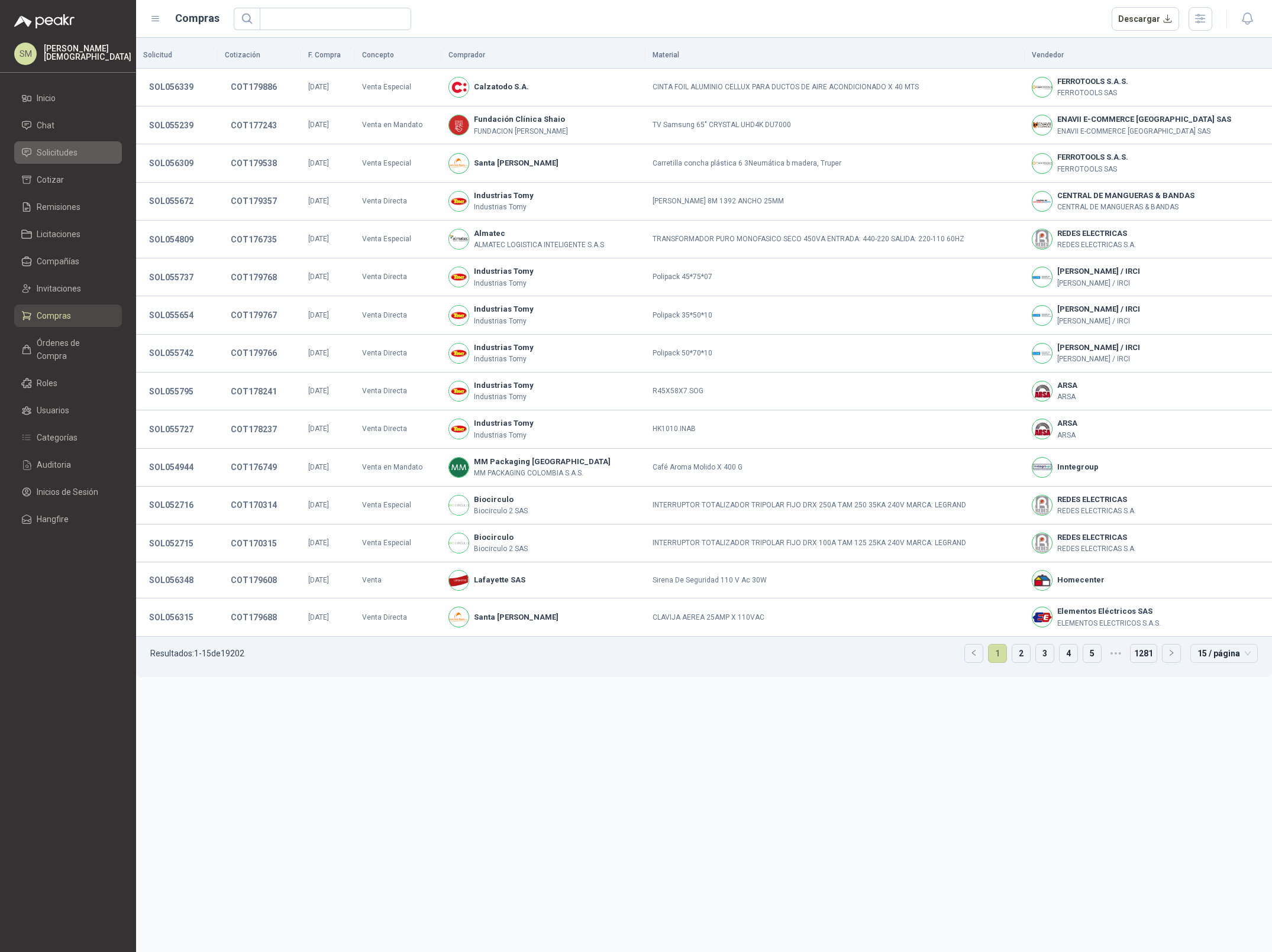
click at [70, 155] on span "Solicitudes" at bounding box center [57, 153] width 41 height 13
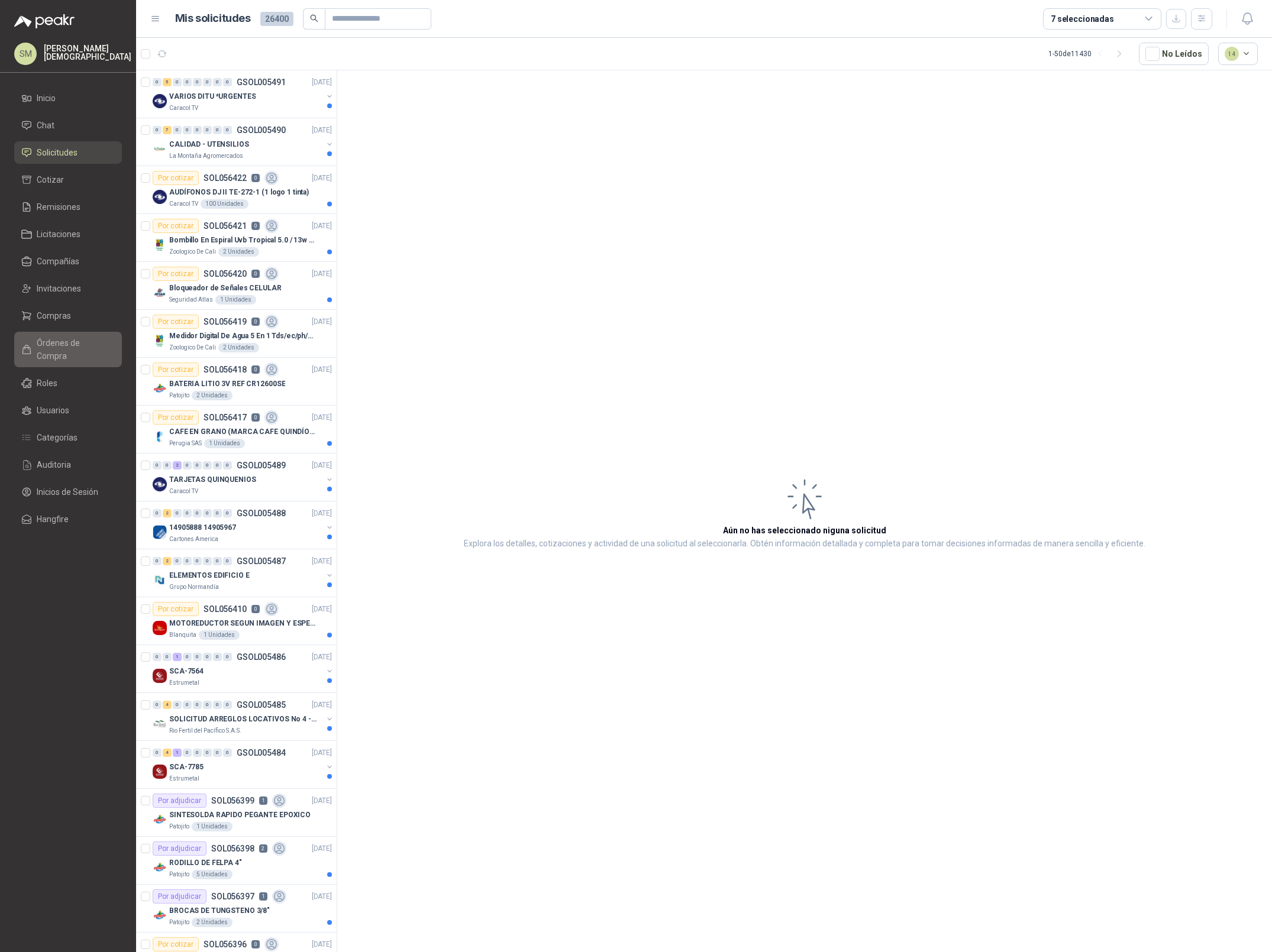
click at [71, 345] on span "Órdenes de Compra" at bounding box center [74, 349] width 74 height 26
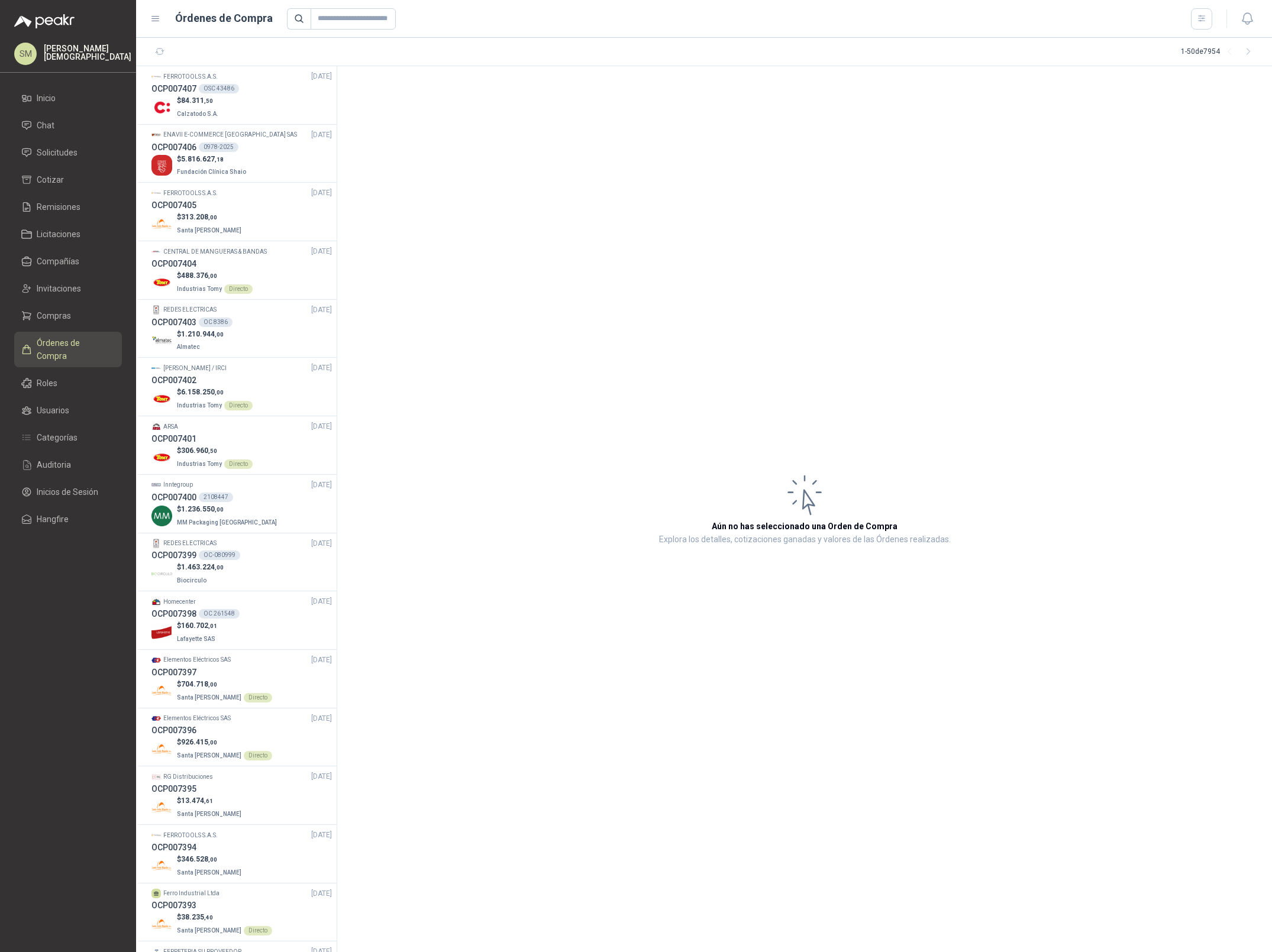
click at [75, 54] on p "[PERSON_NAME]" at bounding box center [88, 52] width 88 height 16
click at [199, 120] on button "Salir" at bounding box center [260, 128] width 222 height 31
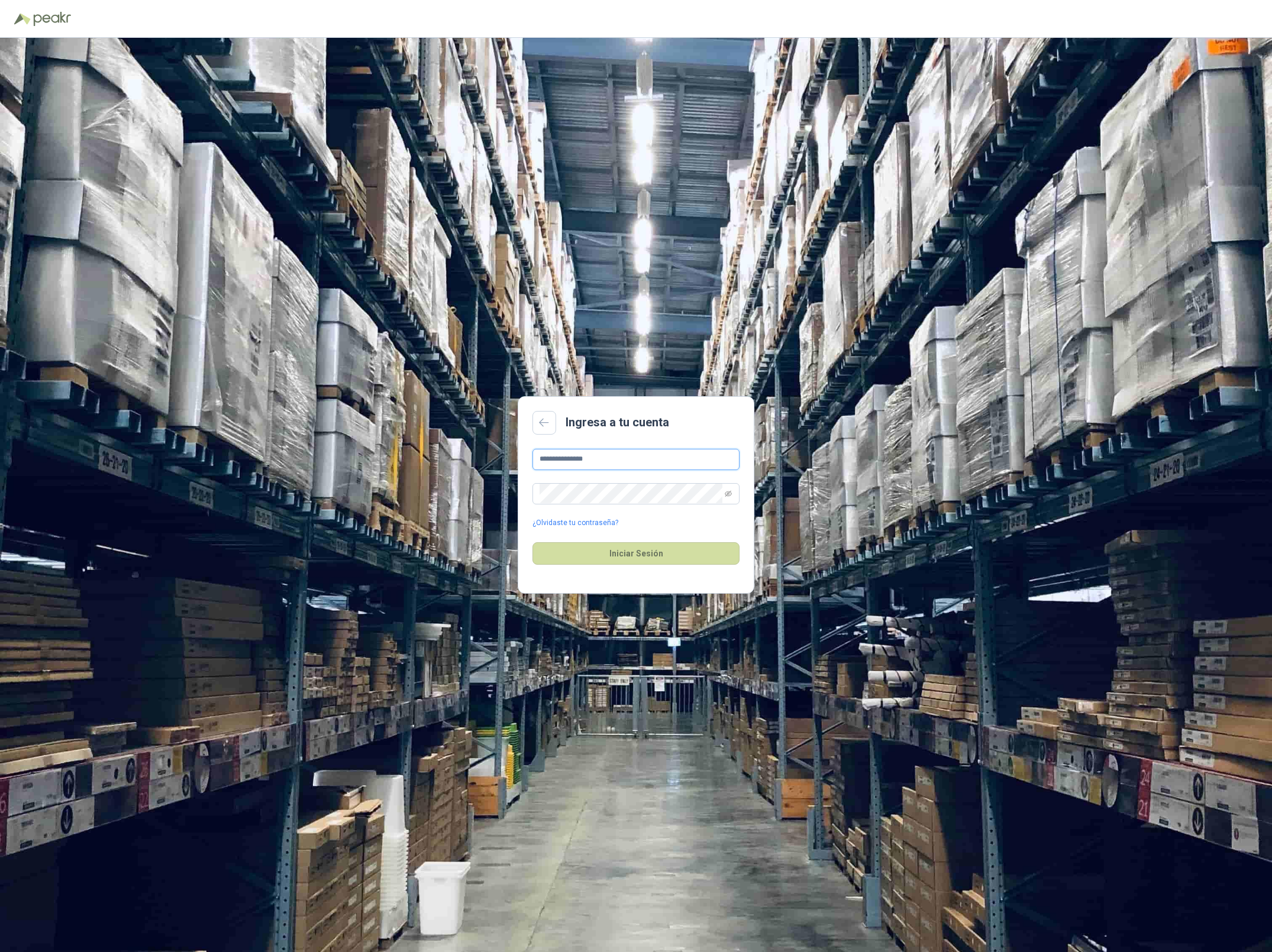
click at [632, 462] on input "**********" at bounding box center [636, 460] width 207 height 21
type input "**********"
click at [634, 563] on button "Iniciar Sesión" at bounding box center [636, 553] width 207 height 22
